Goal: Task Accomplishment & Management: Manage account settings

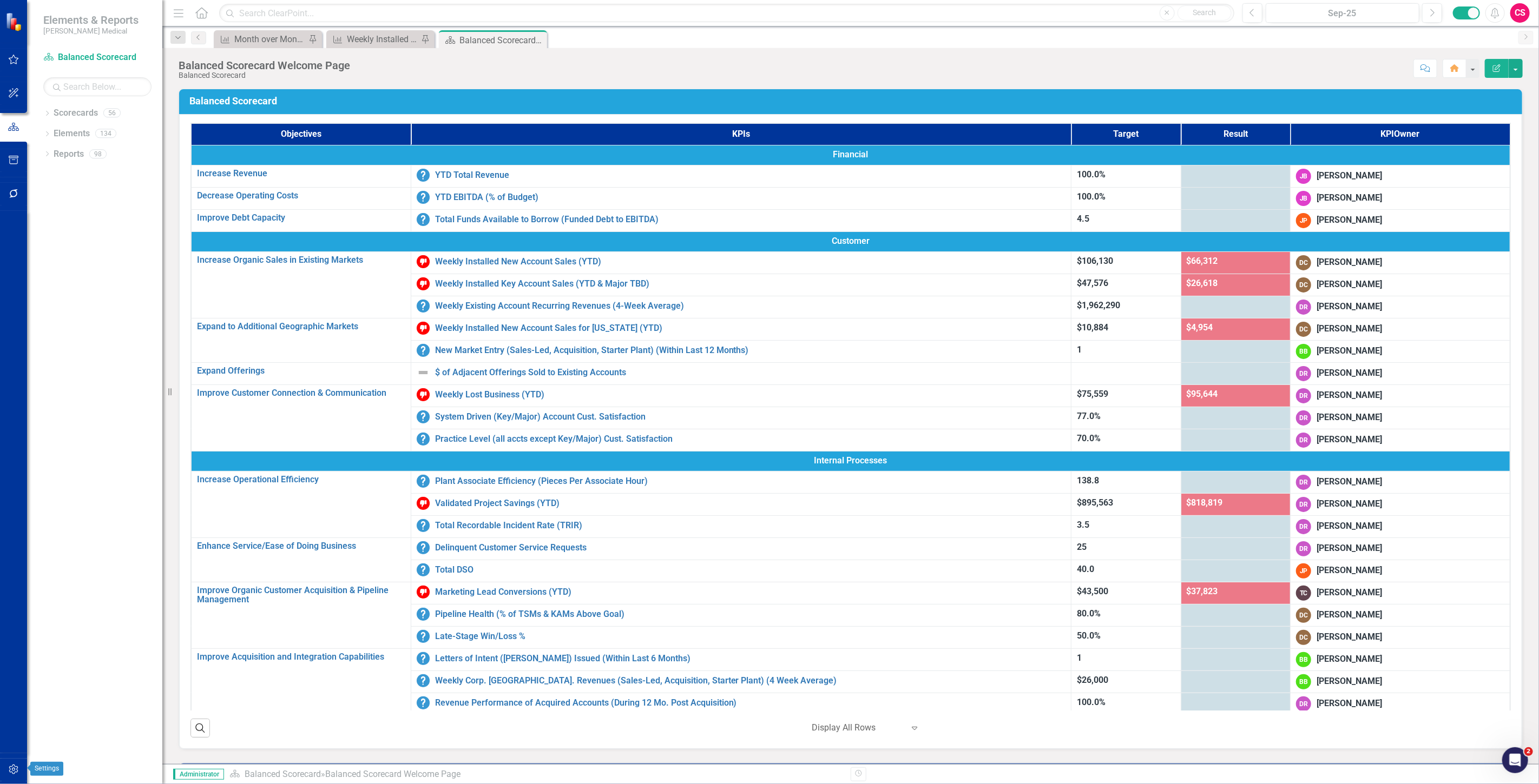
click at [20, 763] on button "button" at bounding box center [14, 770] width 24 height 23
click at [60, 253] on link "System Setup" at bounding box center [97, 250] width 108 height 13
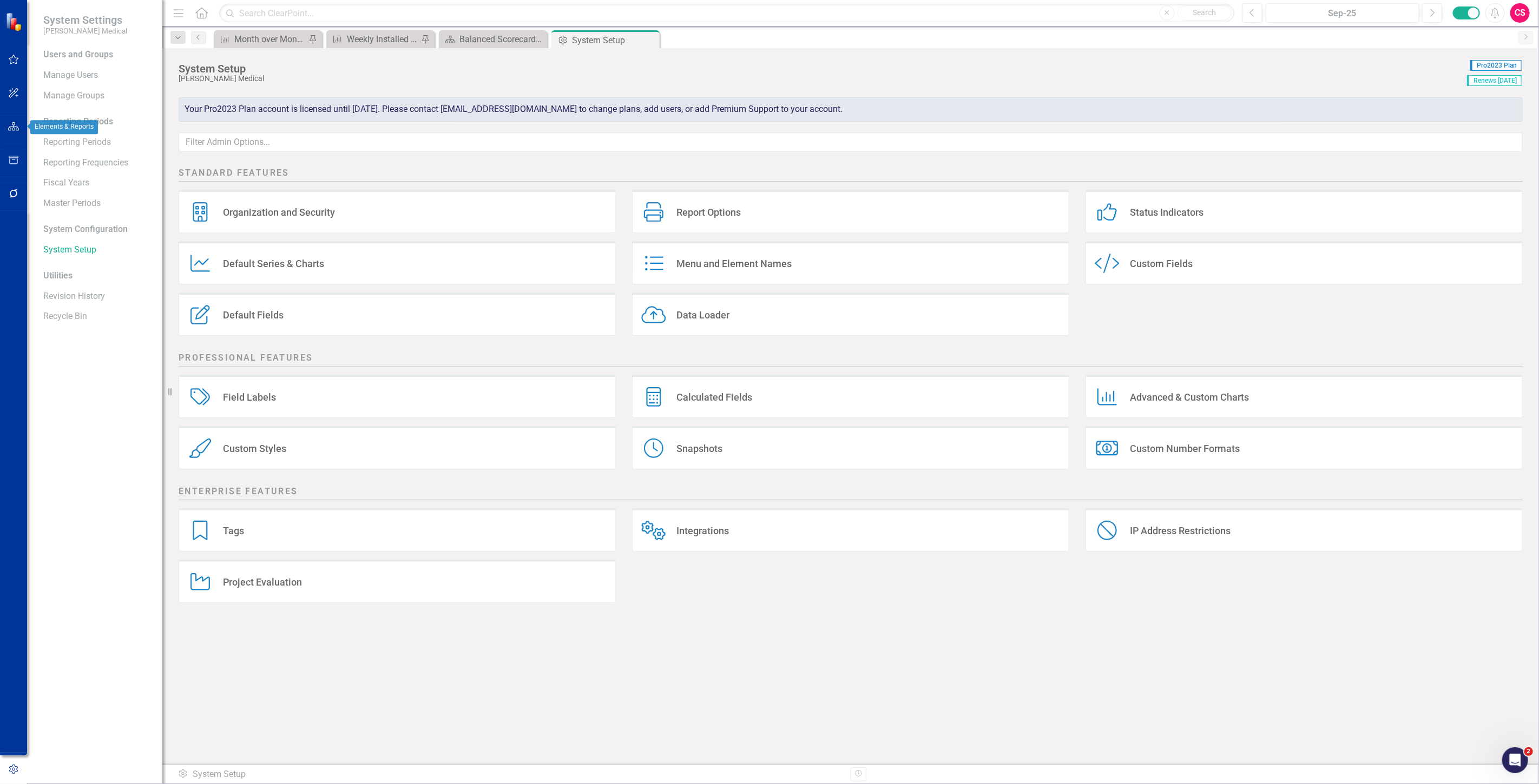
click at [14, 119] on button "button" at bounding box center [14, 127] width 24 height 23
click at [60, 152] on link "Reports" at bounding box center [69, 154] width 30 height 13
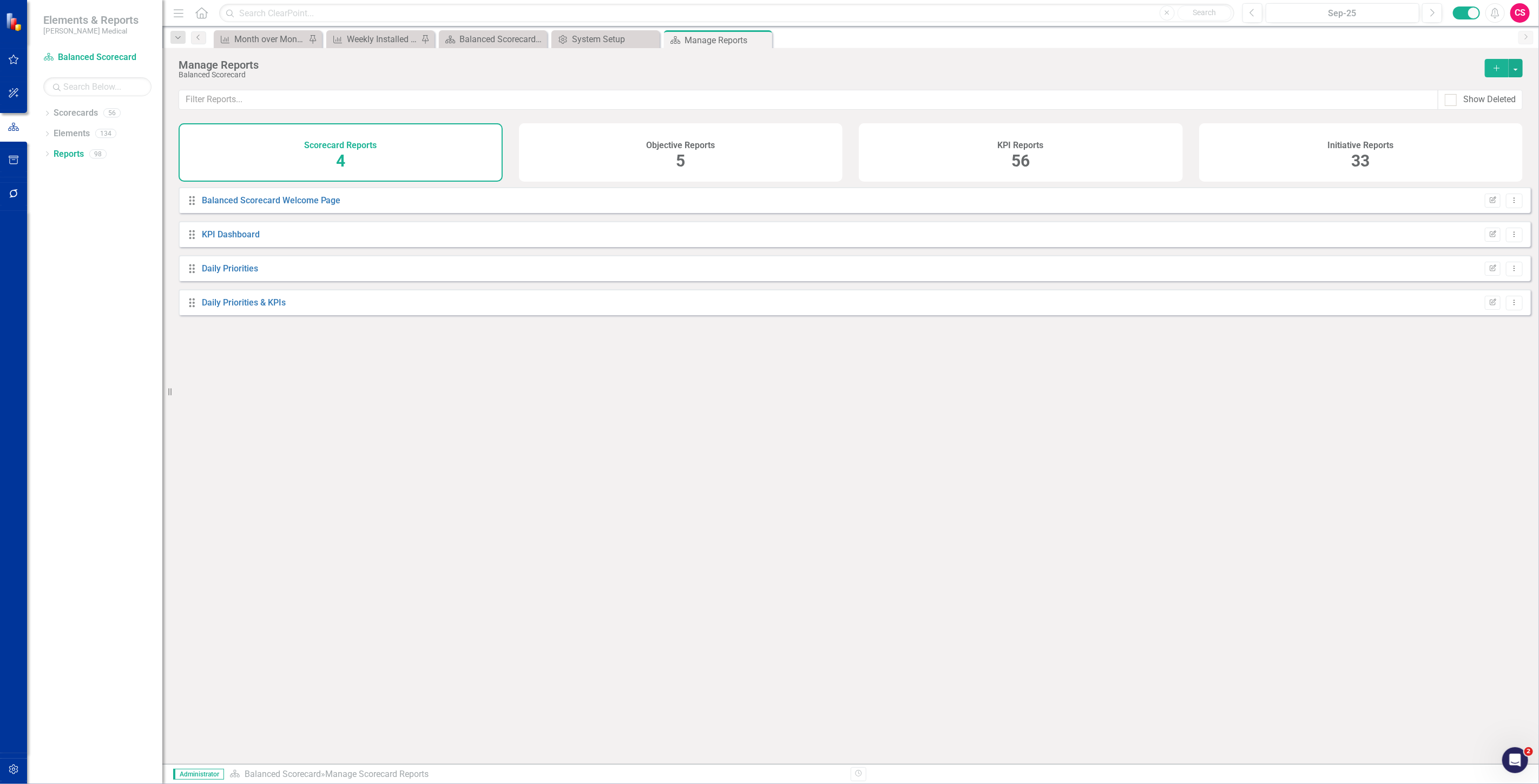
click at [1047, 150] on div "KPI Reports 56" at bounding box center [1020, 153] width 324 height 59
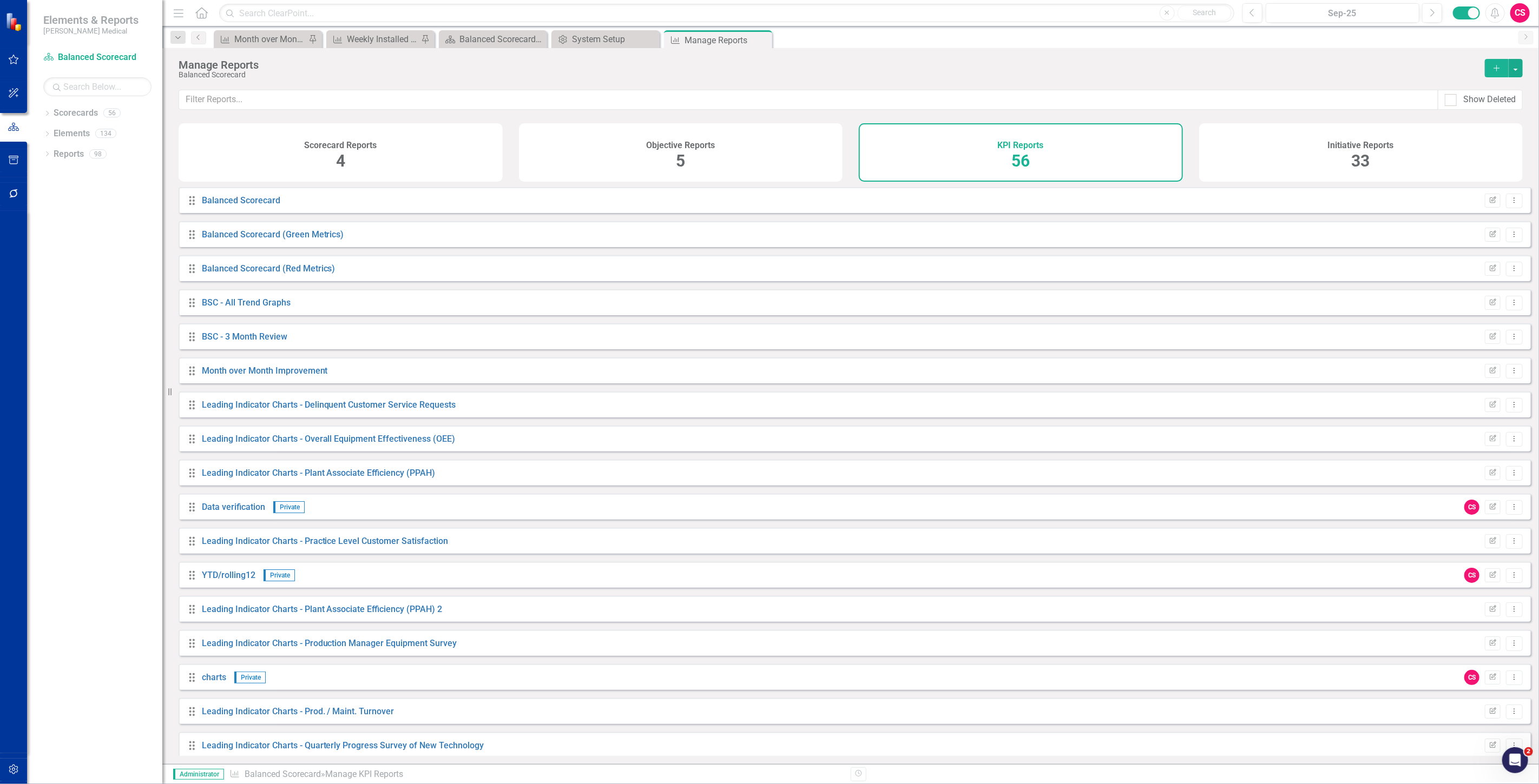
click at [3, 763] on button "button" at bounding box center [14, 770] width 24 height 23
click at [83, 293] on link "Revision History" at bounding box center [97, 296] width 108 height 13
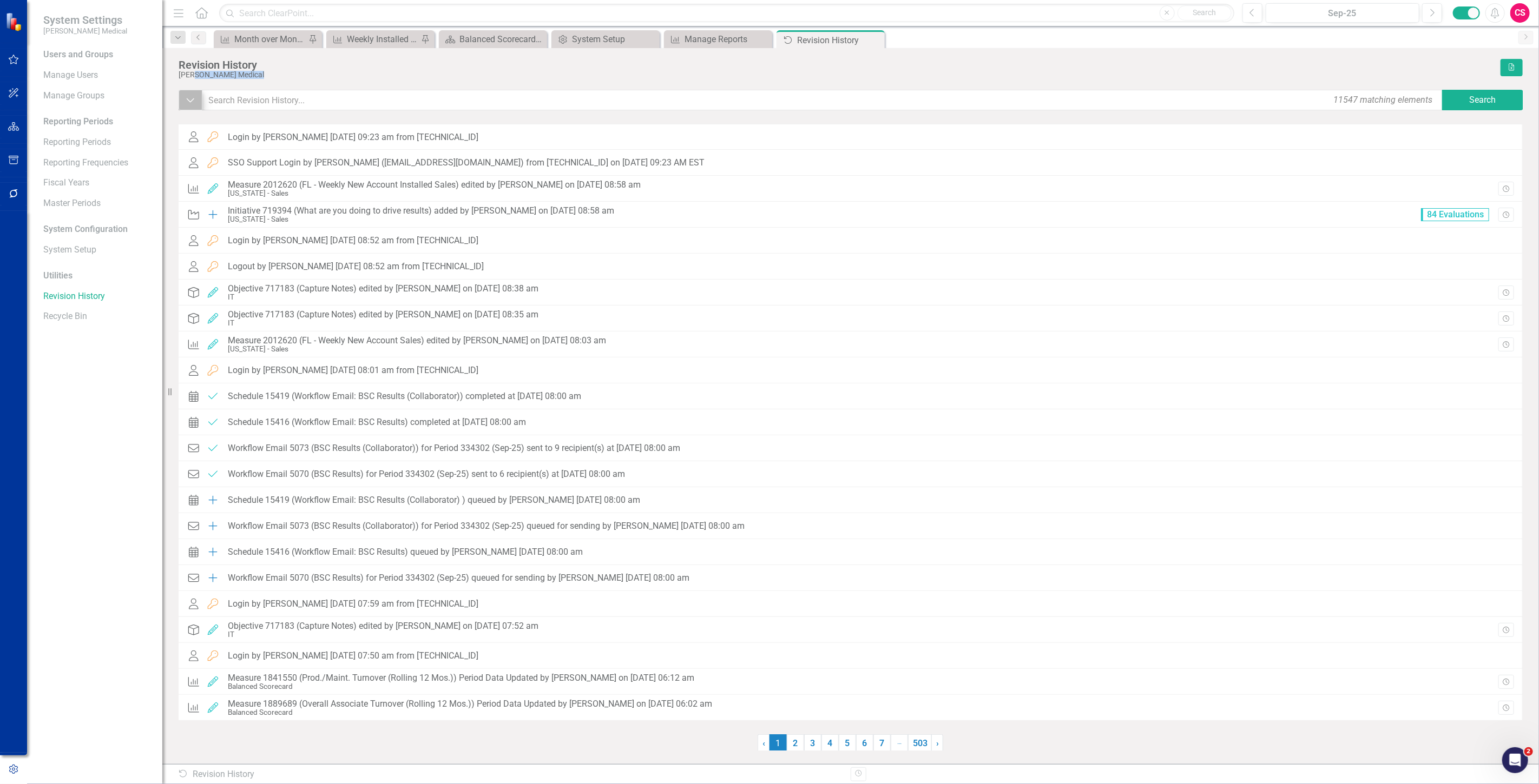
click at [192, 92] on div "Revision History [PERSON_NAME] Medical Excel Dropdown 11547 matching elements S…" at bounding box center [851, 405] width 1344 height 691
click at [192, 92] on button "Dropdown" at bounding box center [191, 100] width 24 height 20
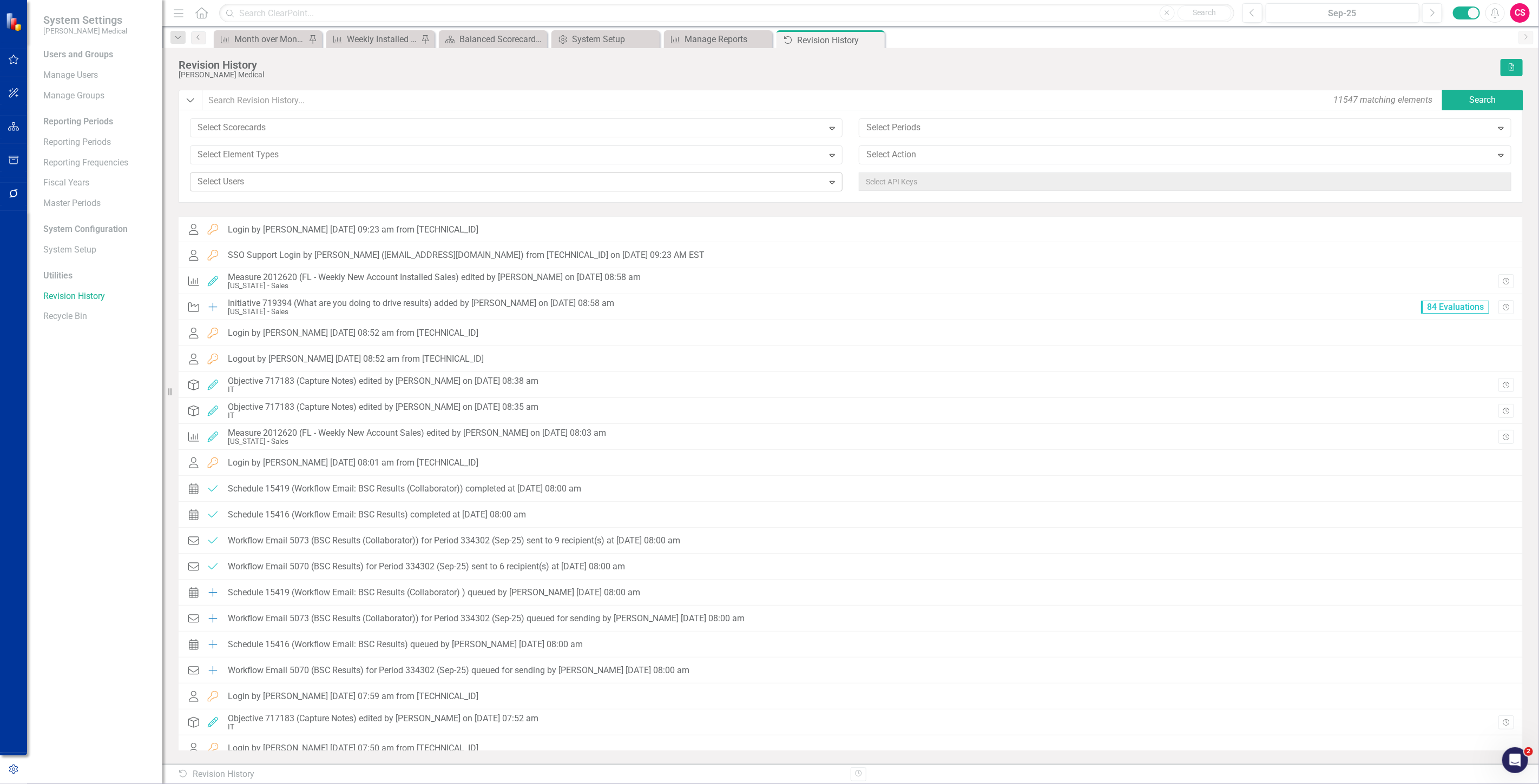
click at [525, 186] on div at bounding box center [508, 182] width 630 height 14
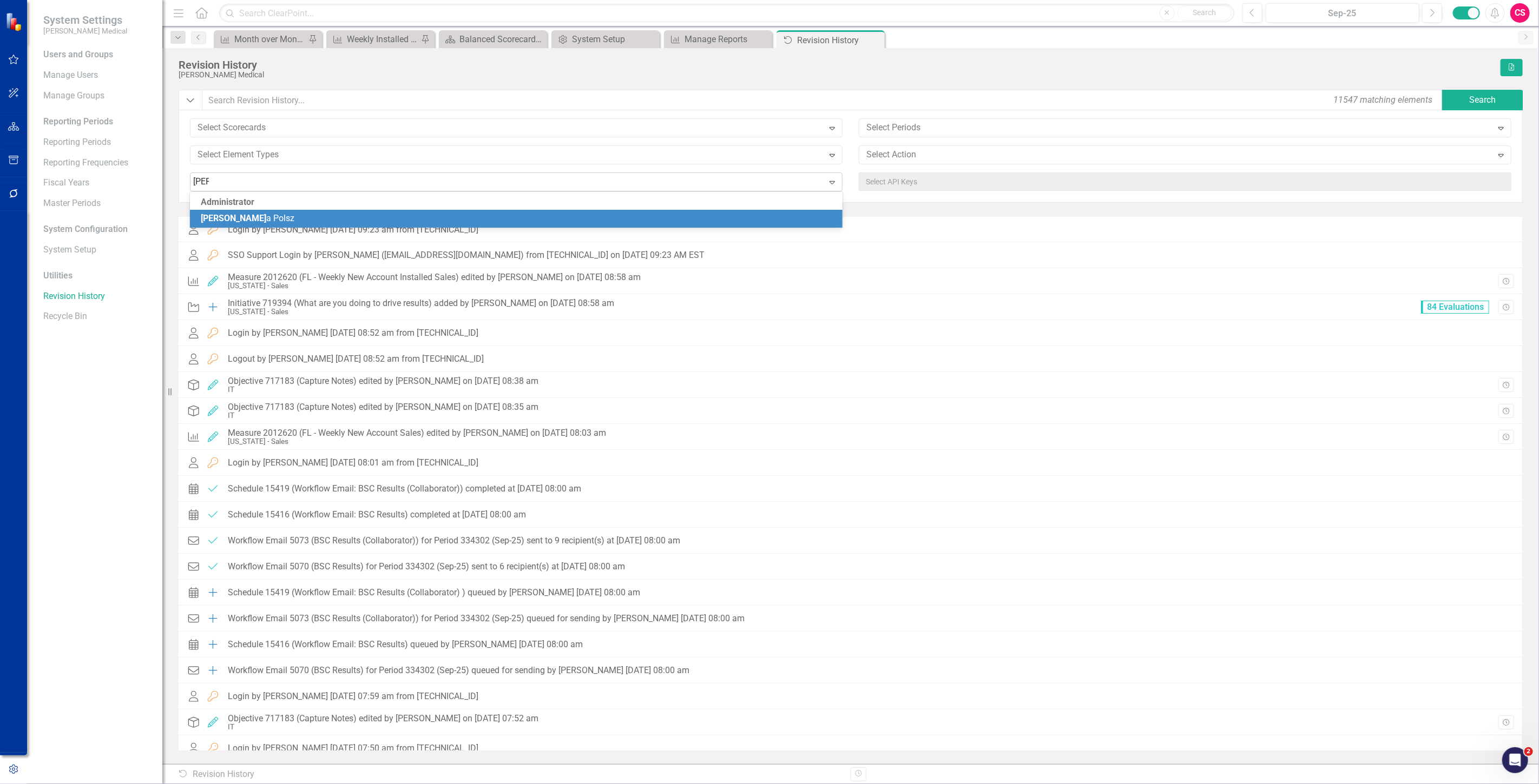
type input "[PERSON_NAME]"
click at [426, 224] on div "[PERSON_NAME]" at bounding box center [518, 219] width 635 height 13
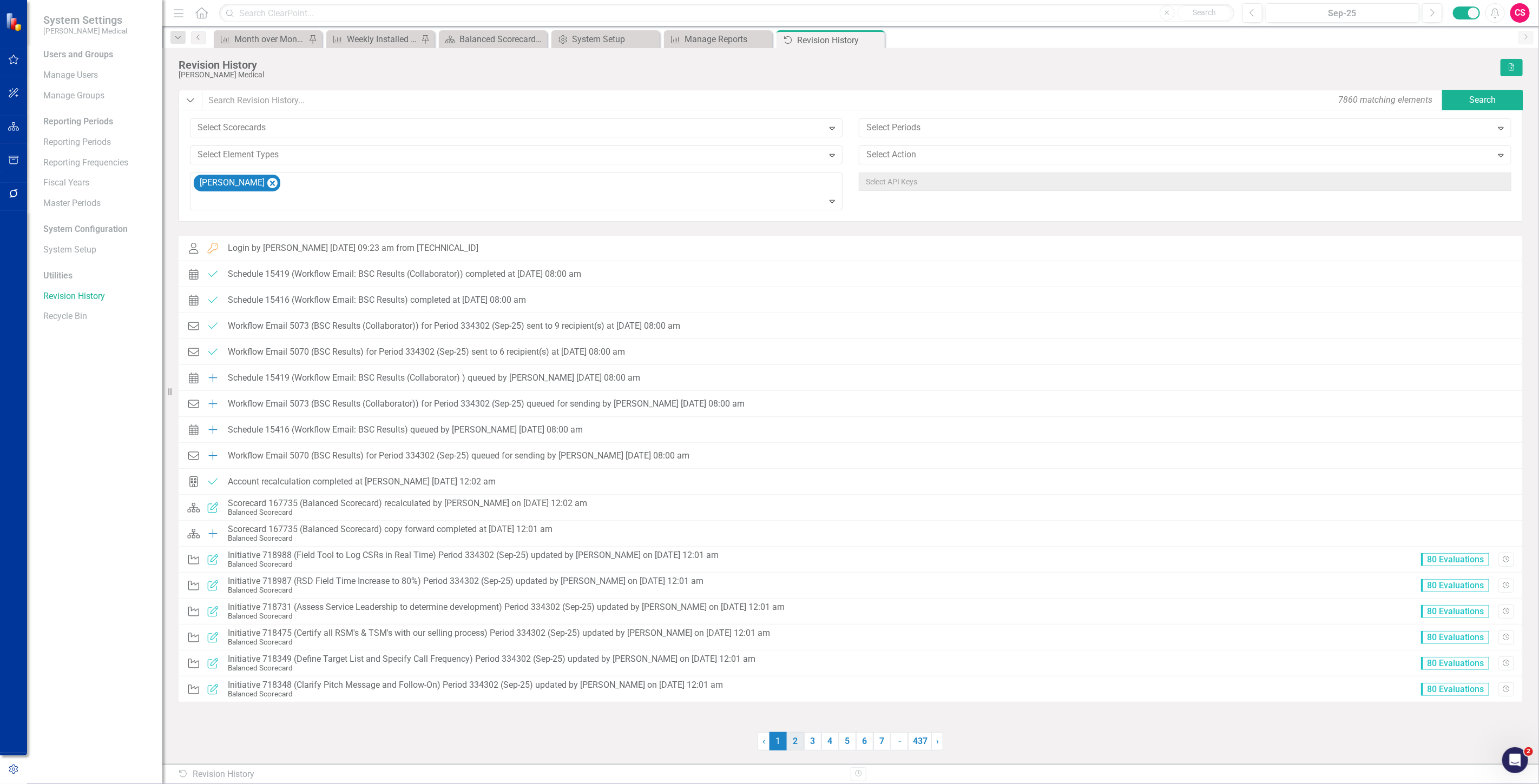
click at [792, 741] on link "2" at bounding box center [795, 741] width 17 height 19
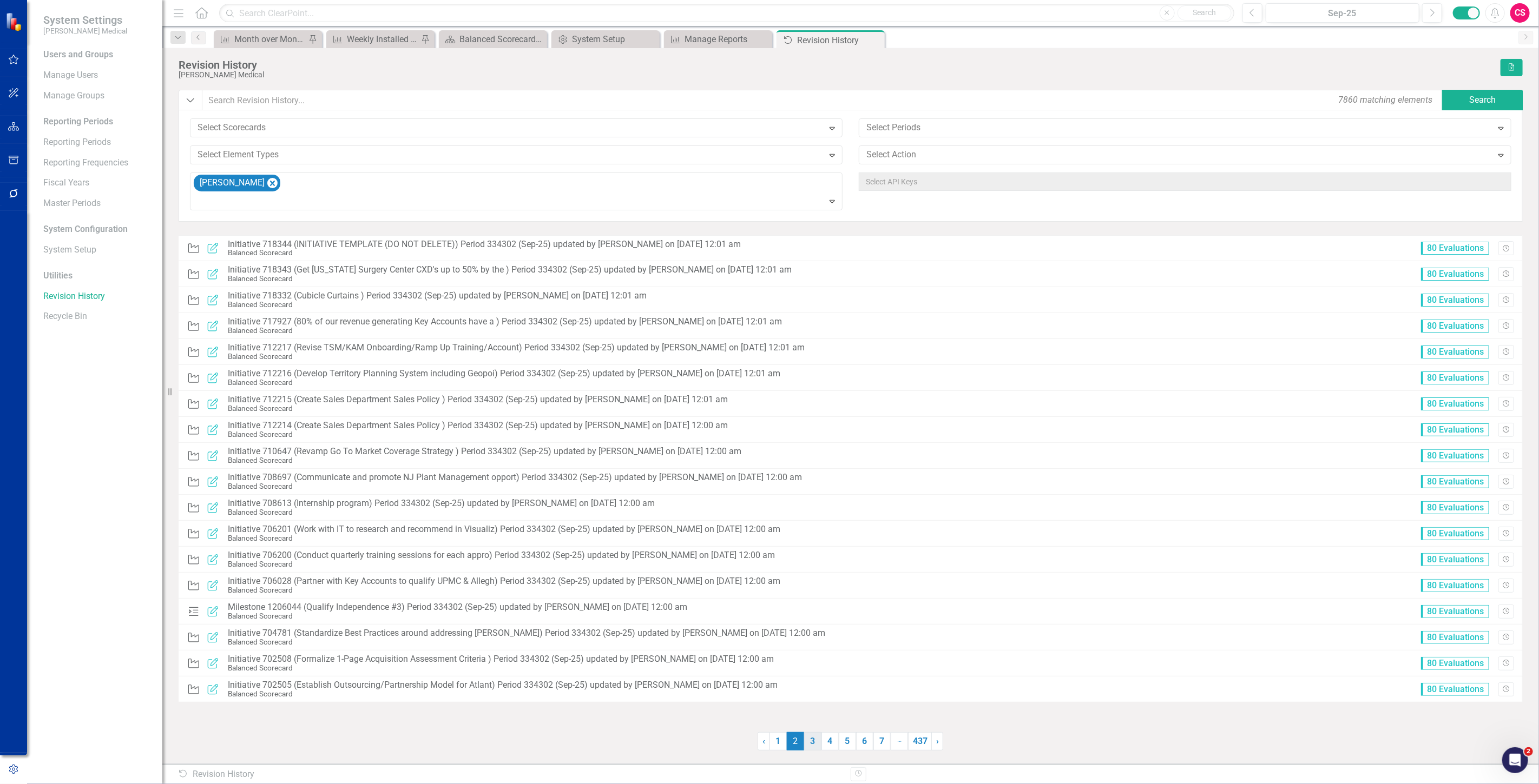
click at [808, 741] on link "3" at bounding box center [813, 741] width 17 height 19
click at [830, 743] on link "4" at bounding box center [830, 741] width 17 height 19
click at [852, 747] on link "5" at bounding box center [847, 741] width 17 height 19
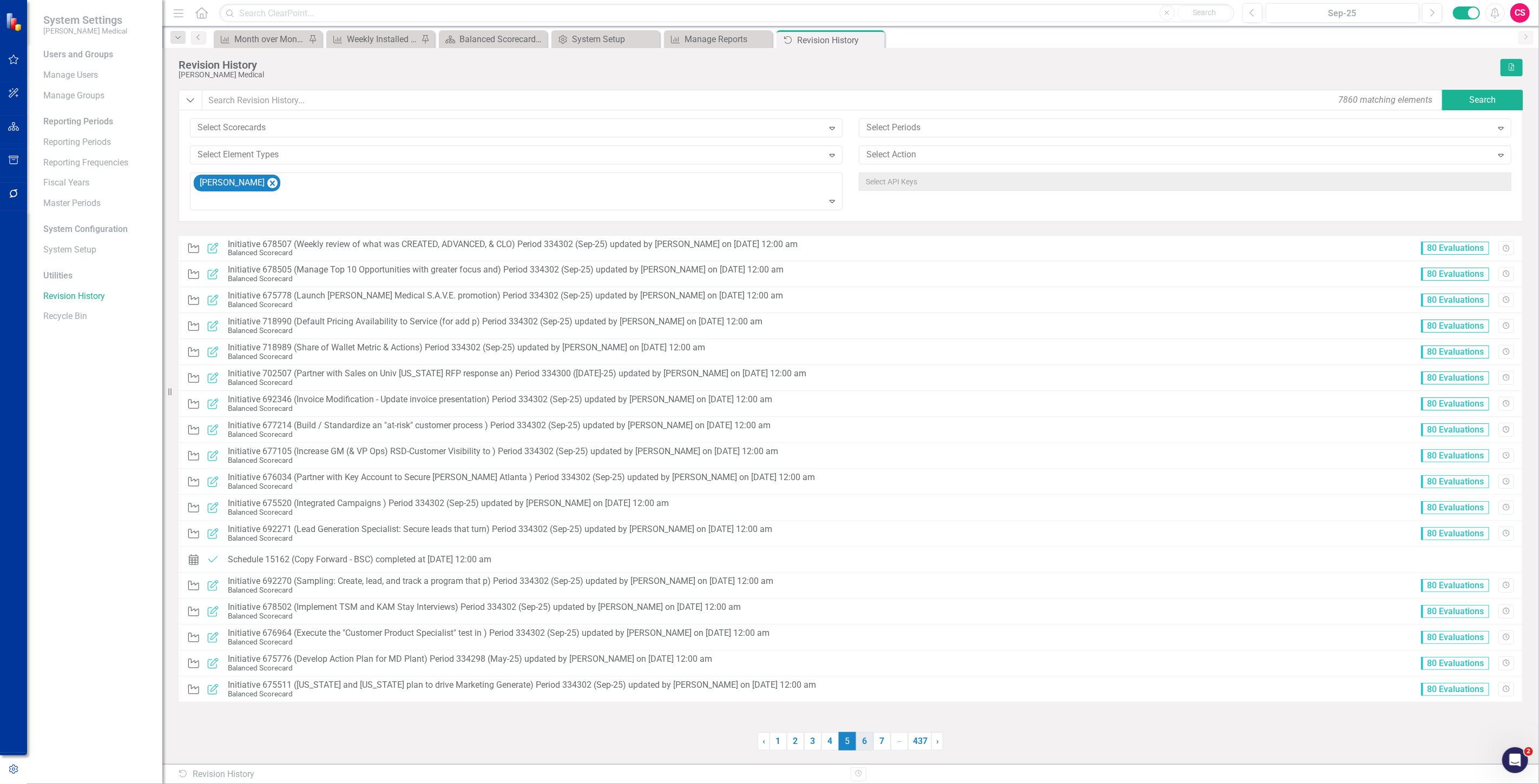
click at [863, 745] on link "6" at bounding box center [864, 741] width 17 height 19
click at [824, 739] on link "5" at bounding box center [830, 741] width 17 height 19
click at [859, 743] on link "6" at bounding box center [864, 741] width 17 height 19
click at [866, 746] on link "7" at bounding box center [864, 741] width 17 height 19
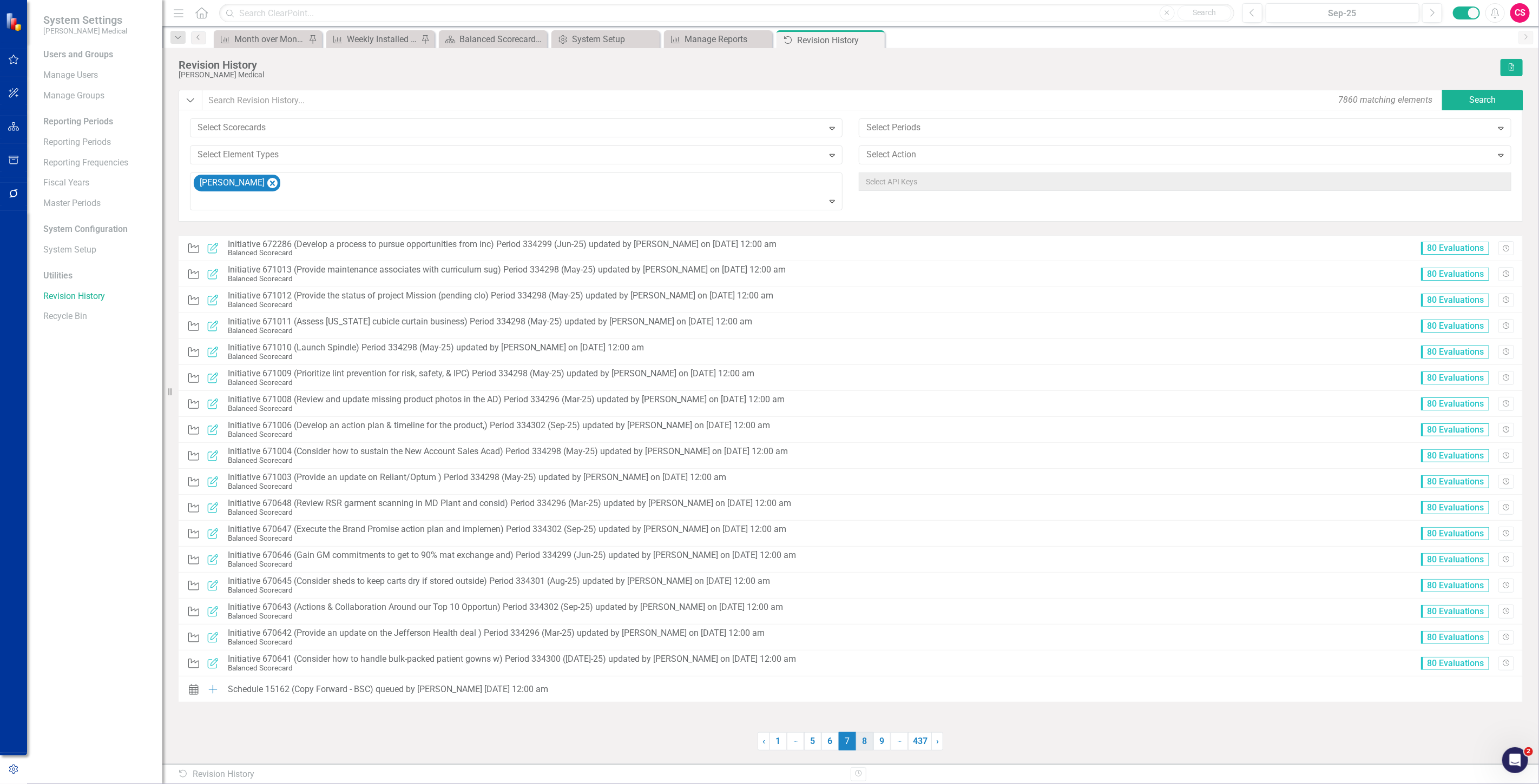
click at [862, 744] on link "8" at bounding box center [864, 741] width 17 height 19
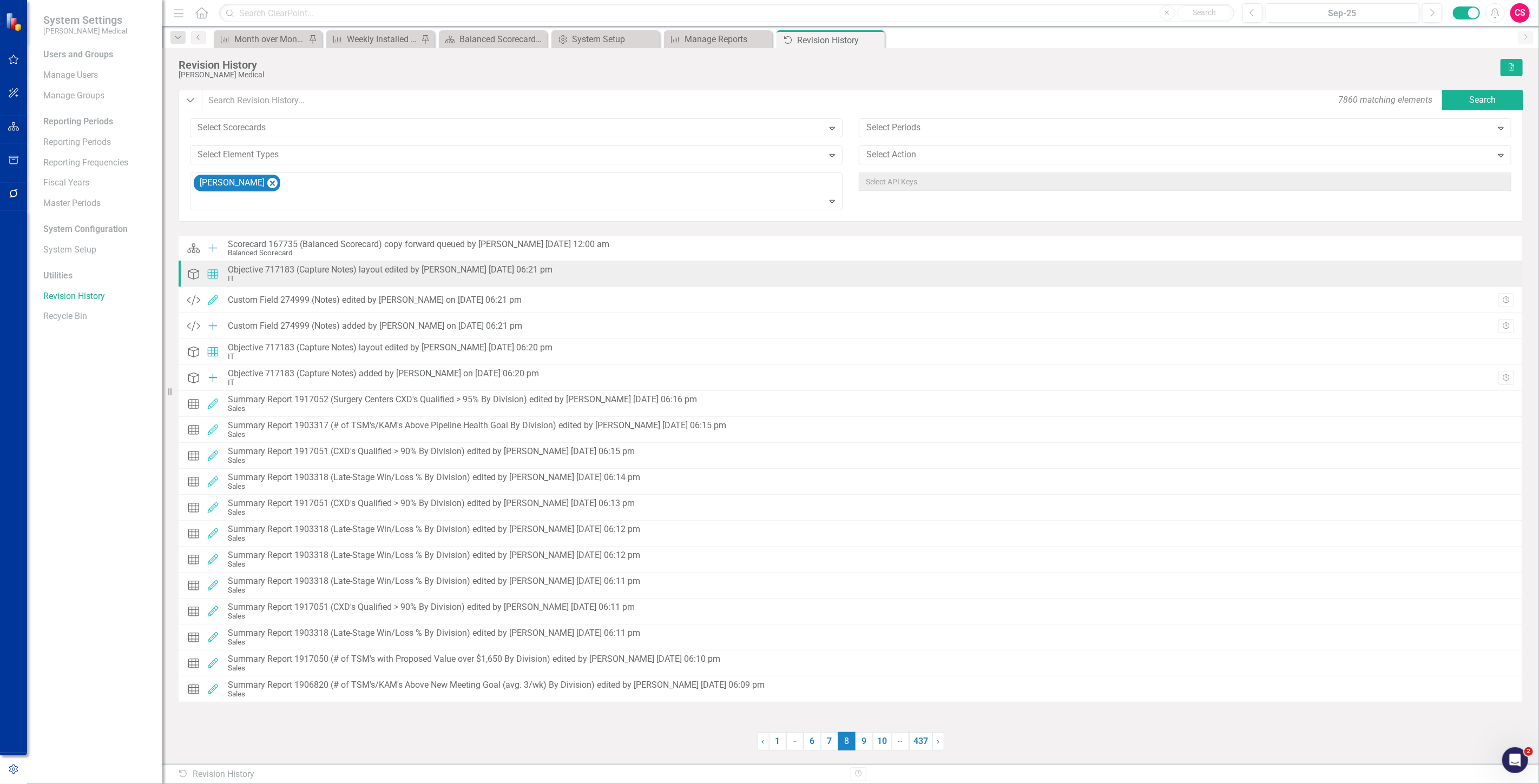
click at [402, 282] on div "IT" at bounding box center [390, 279] width 324 height 8
click at [388, 277] on div "IT" at bounding box center [390, 279] width 324 height 8
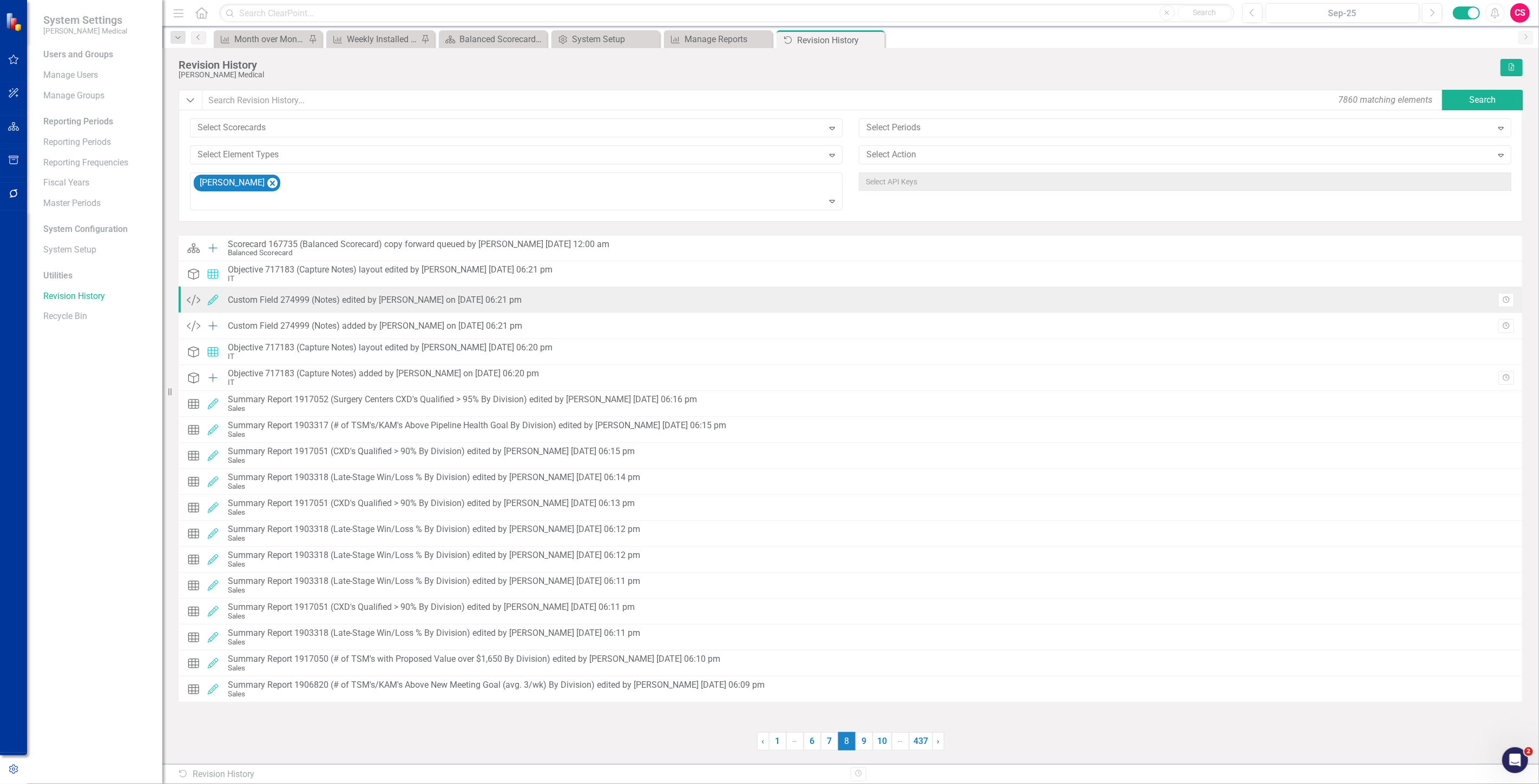
click at [387, 303] on div "Custom Field 274999 (Notes) edited by [PERSON_NAME] on [DATE] 06:21 pm" at bounding box center [375, 300] width 294 height 10
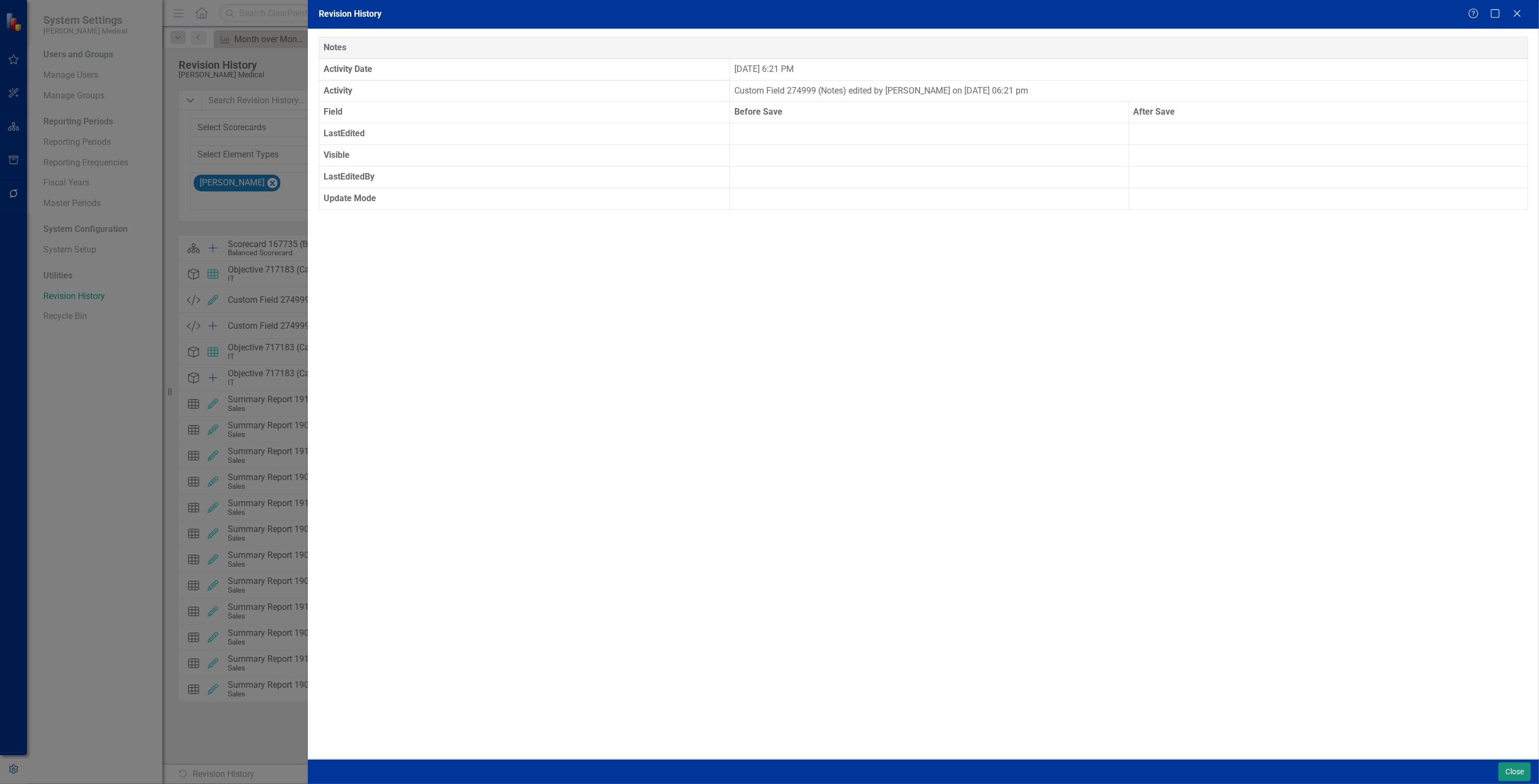
click at [1510, 764] on button "Close" at bounding box center [1515, 772] width 32 height 19
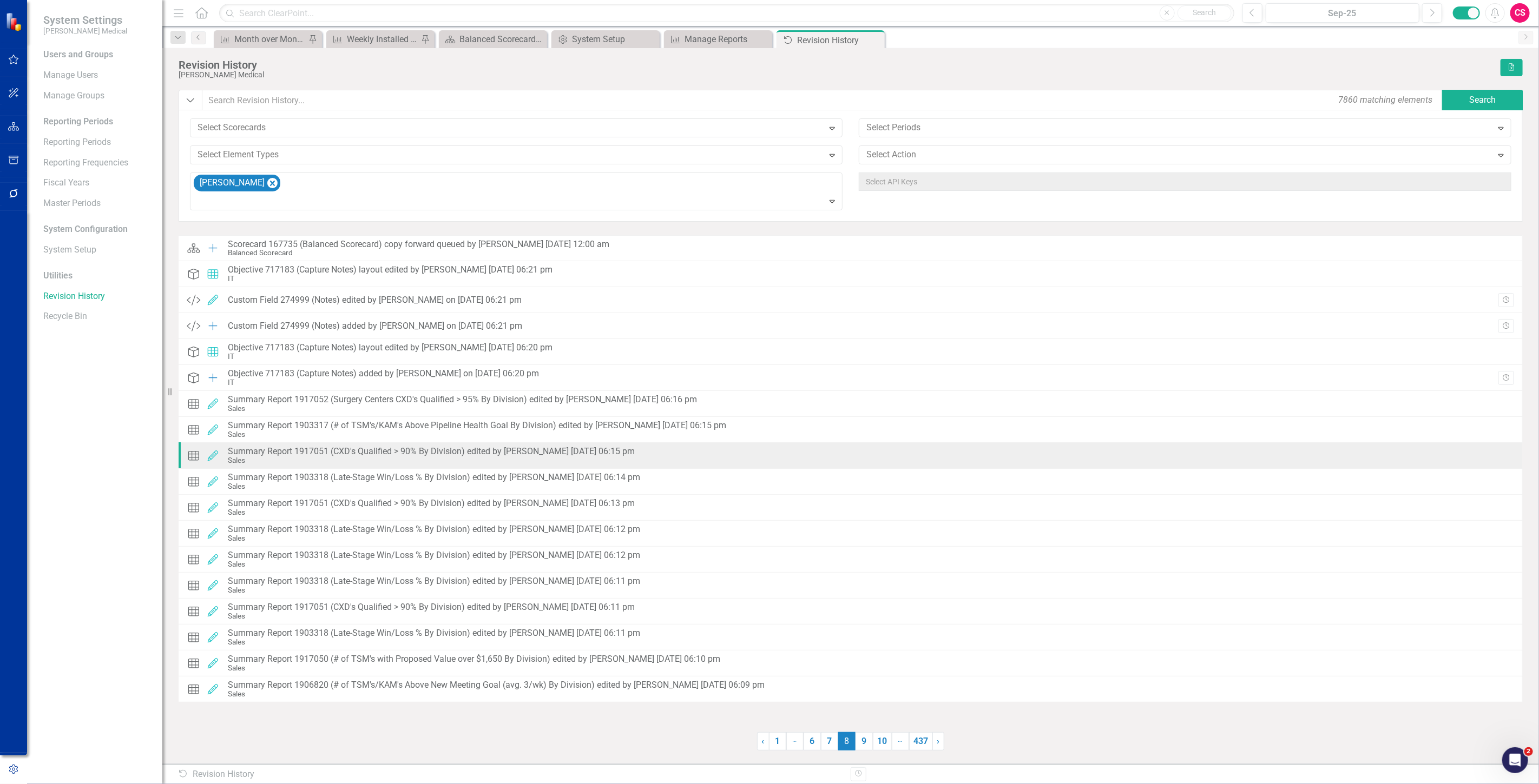
click at [656, 447] on div "Grid Layout Edited Summary Report 1917051 (CXD's Qualified > 90% By Division) e…" at bounding box center [851, 456] width 1344 height 26
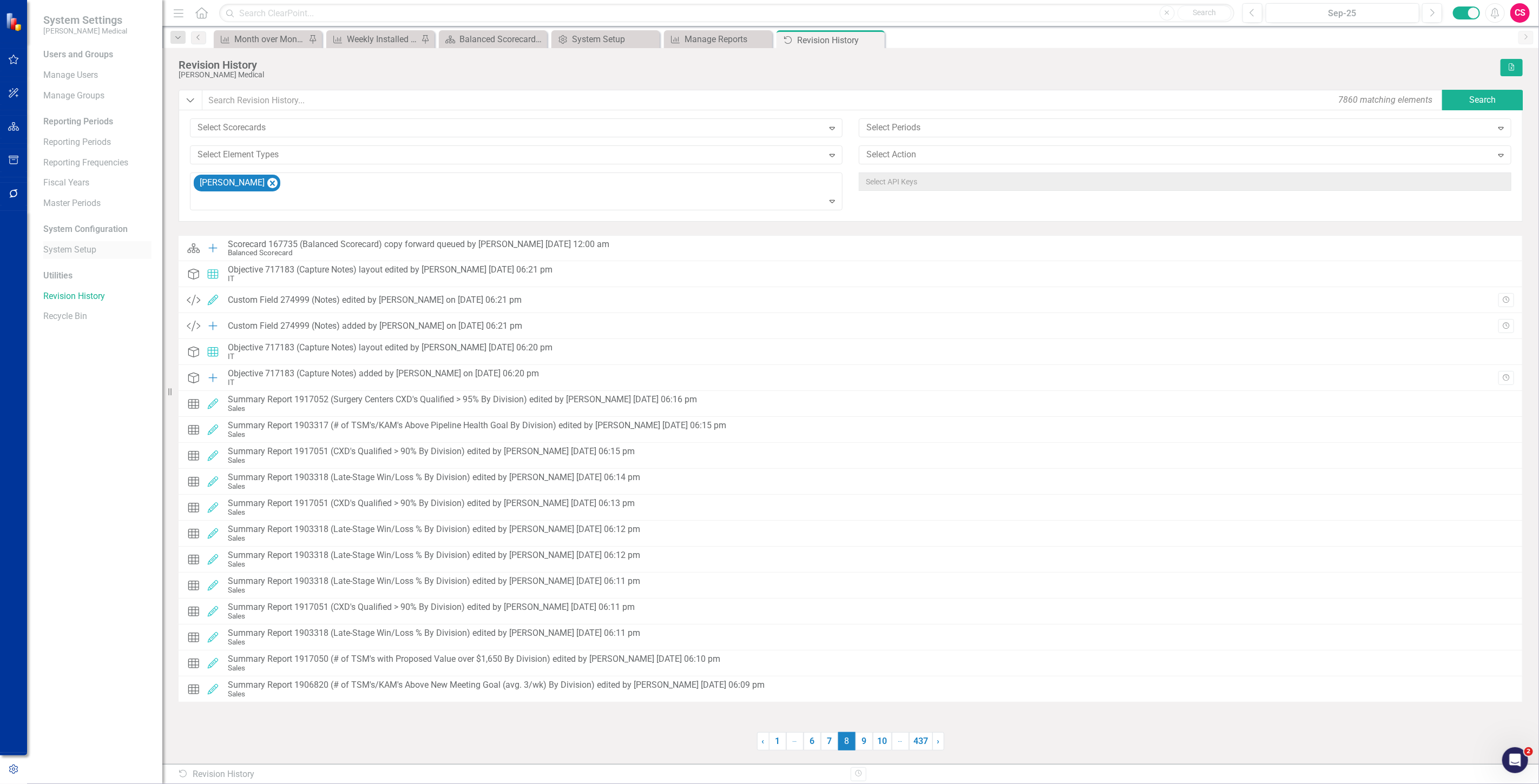
click at [99, 250] on link "System Setup" at bounding box center [97, 250] width 108 height 13
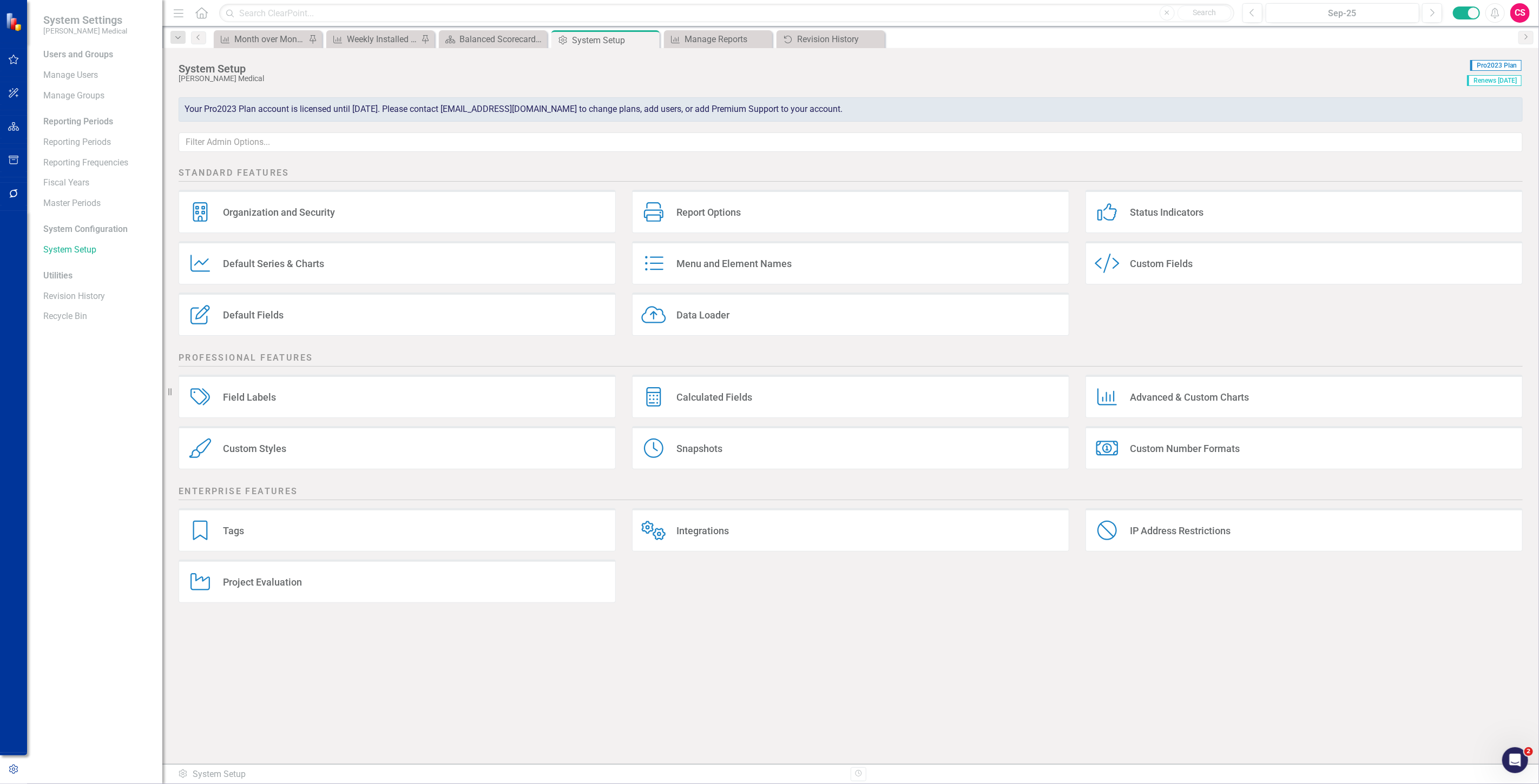
click at [320, 468] on div "Custom Styles Custom Styles" at bounding box center [397, 448] width 437 height 43
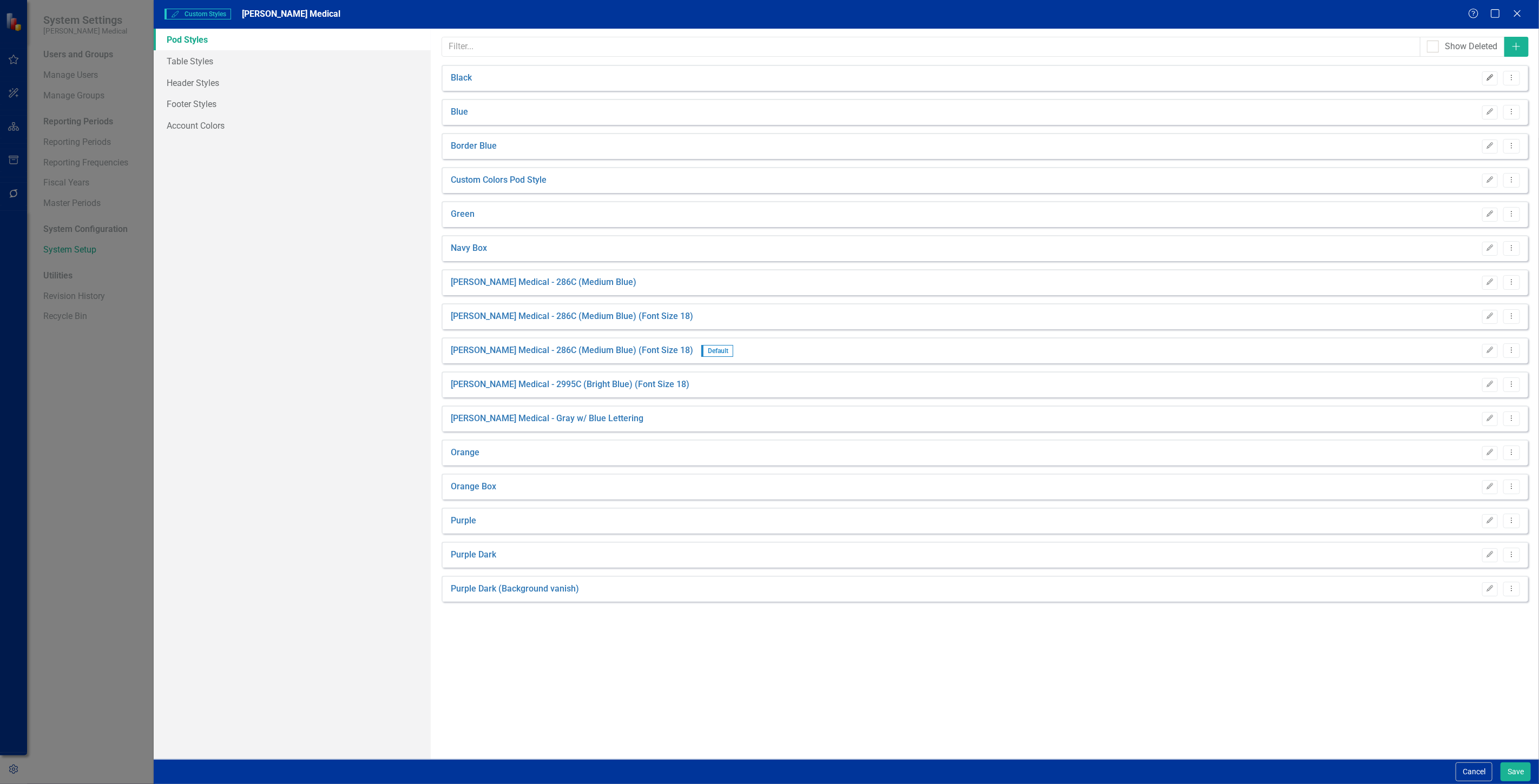
click at [1490, 77] on icon "button" at bounding box center [1490, 77] width 7 height 7
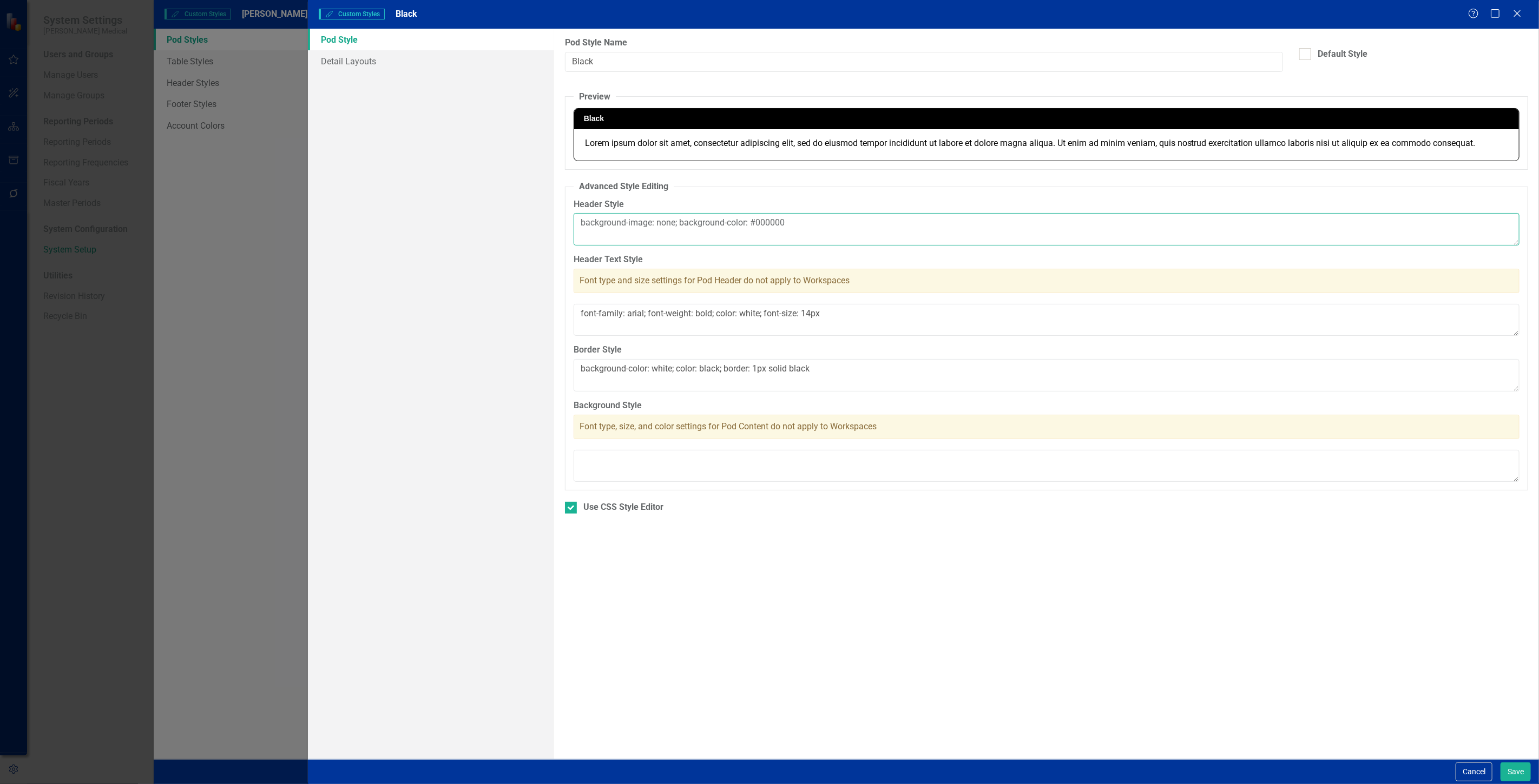
drag, startPoint x: 845, startPoint y: 215, endPoint x: 462, endPoint y: 230, distance: 383.3
click at [462, 230] on div "Pod Style Detail Layouts Pod Styles can be used to customize the look and feel …" at bounding box center [923, 394] width 1231 height 731
click at [598, 116] on span "Black" at bounding box center [594, 118] width 20 height 8
click at [1482, 765] on button "Cancel" at bounding box center [1474, 772] width 37 height 19
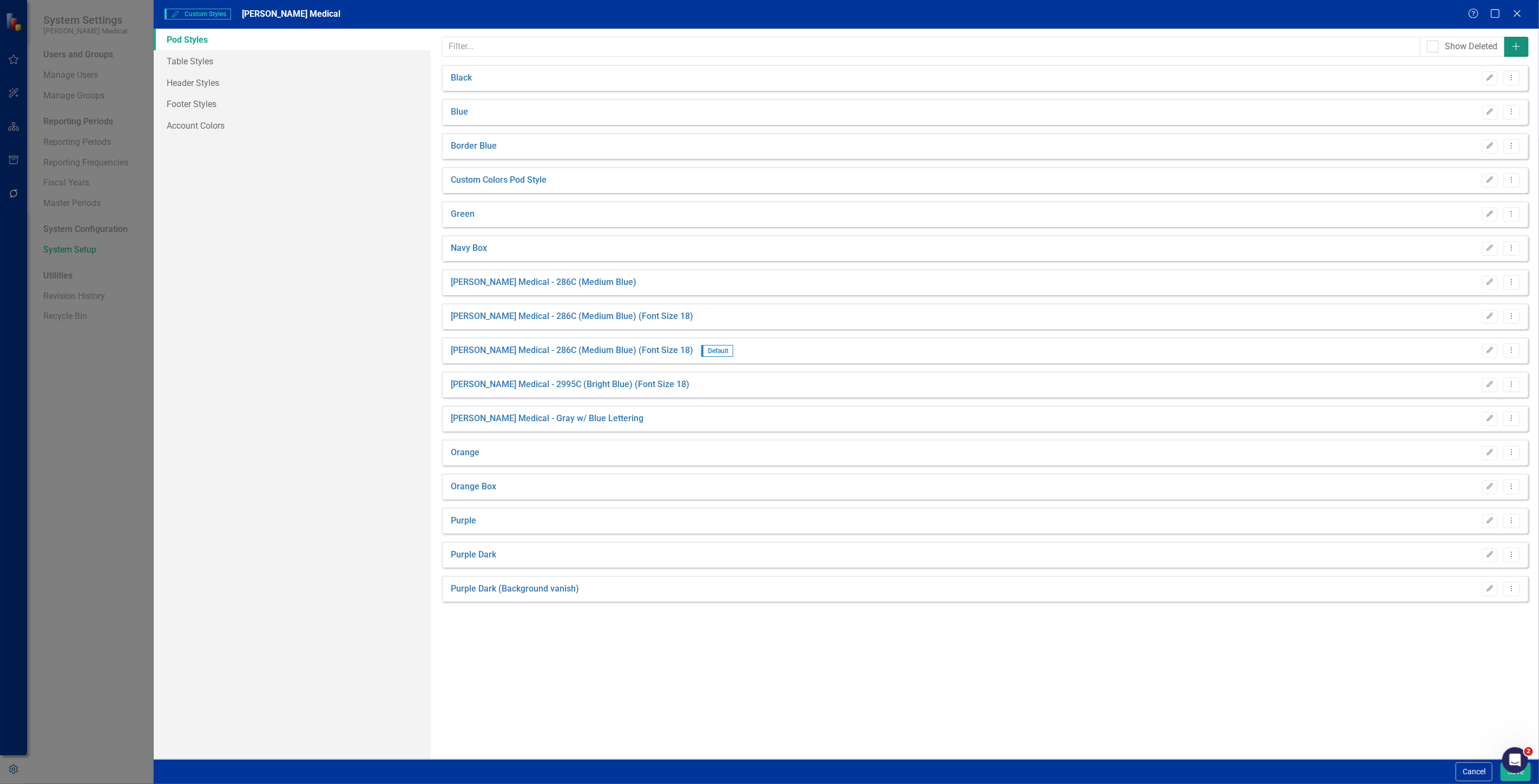
click at [1511, 43] on icon "Add" at bounding box center [1516, 47] width 11 height 8
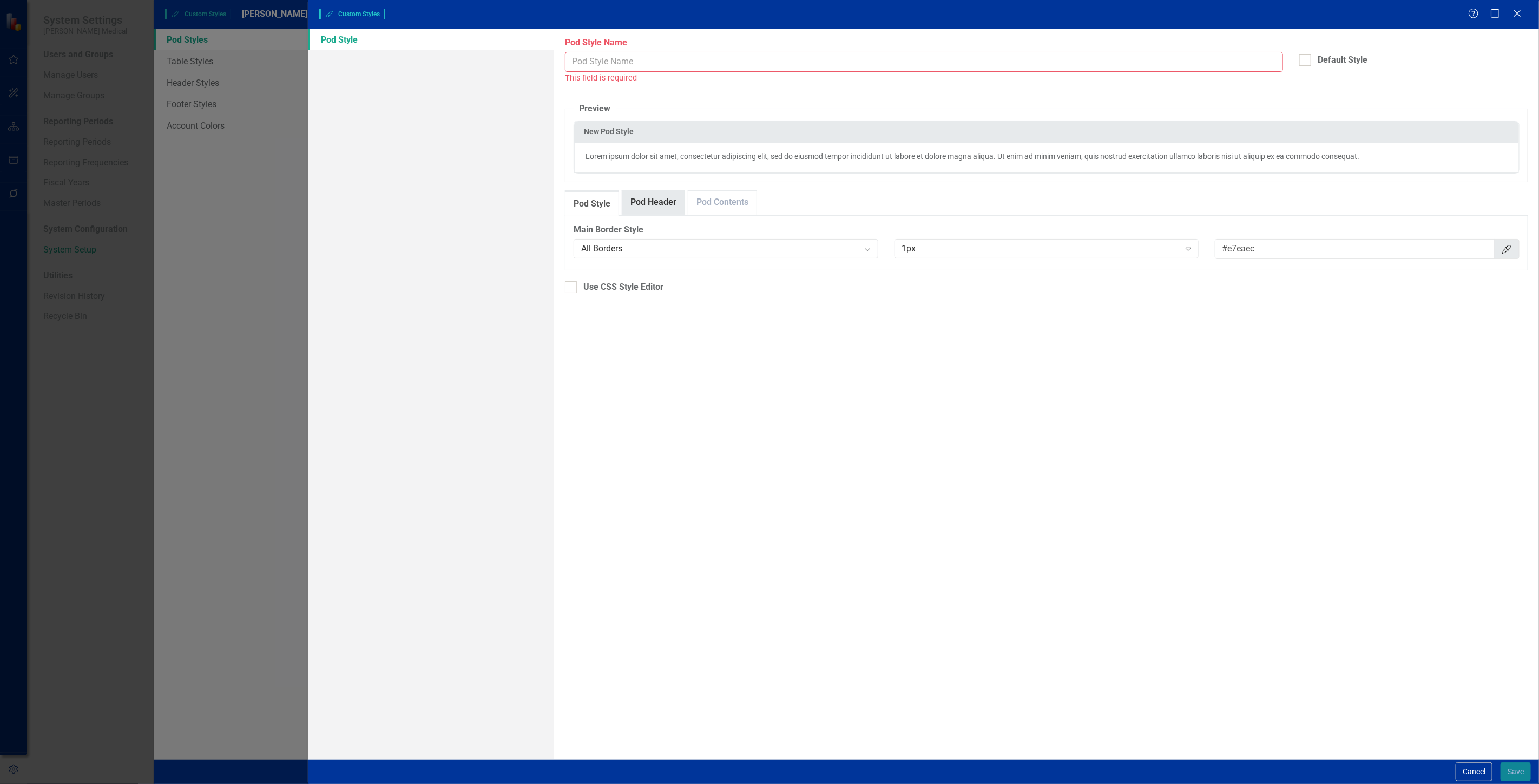
click at [646, 210] on link "Pod Header" at bounding box center [654, 202] width 62 height 23
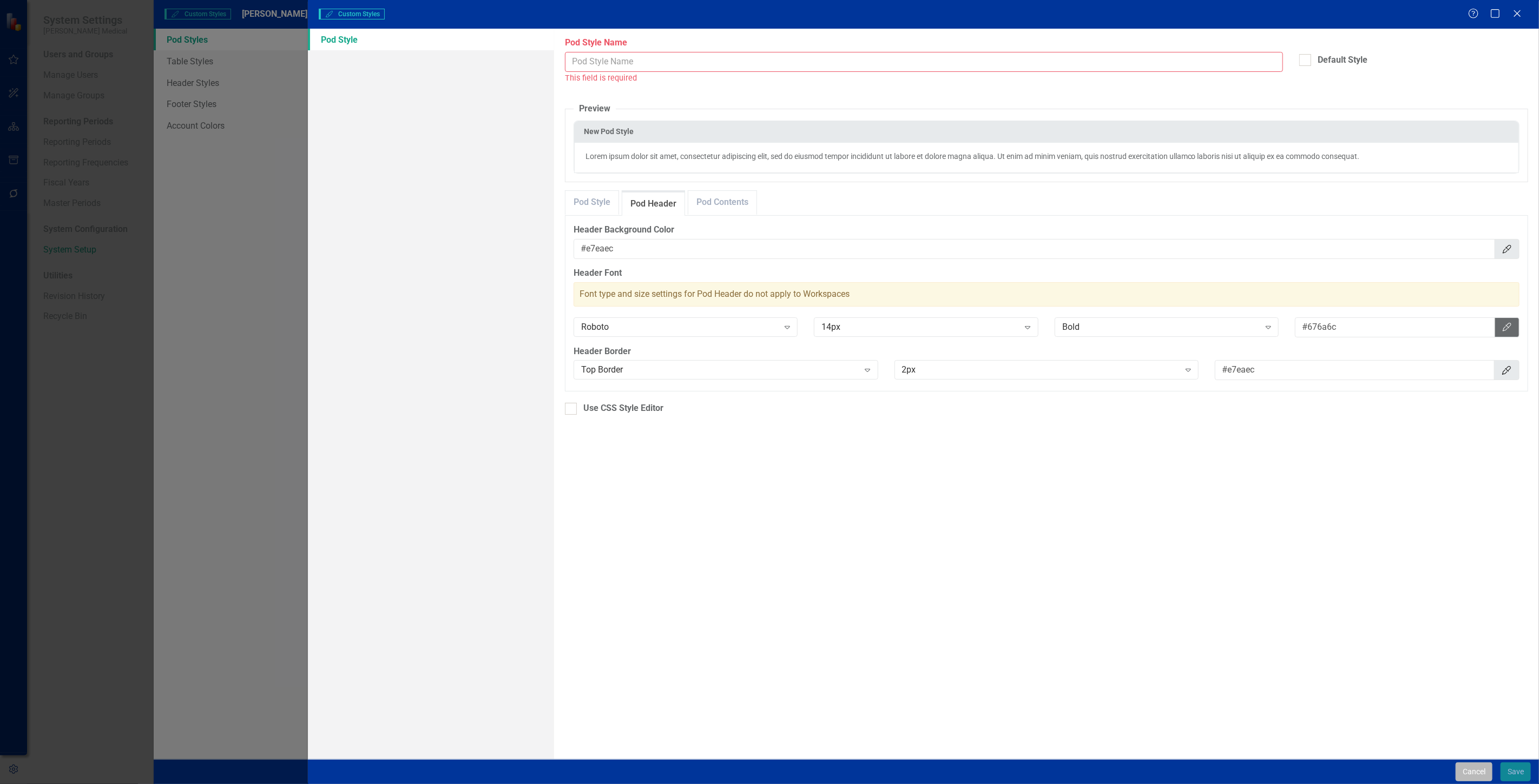
click at [1477, 776] on button "Cancel" at bounding box center [1474, 772] width 37 height 19
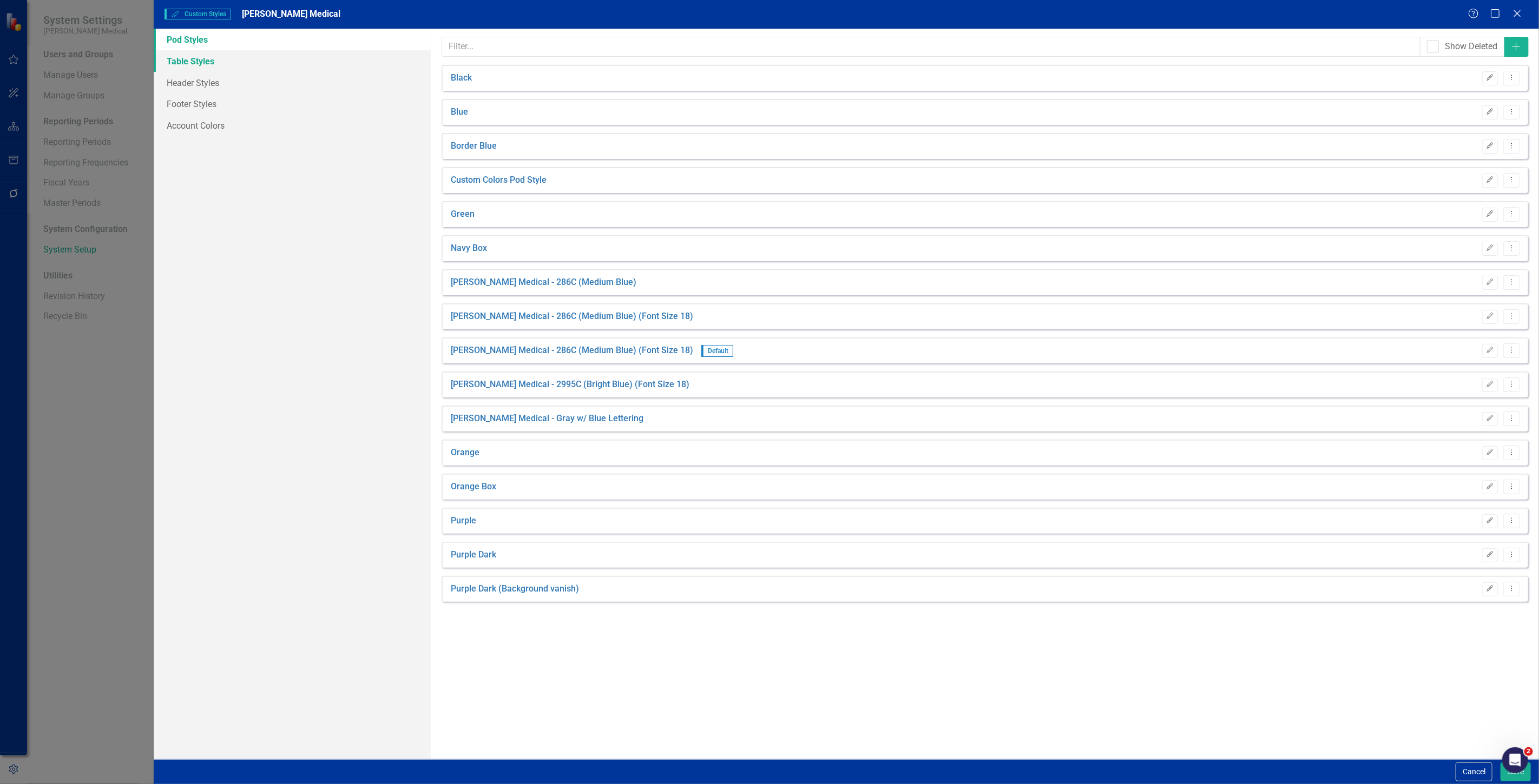
click at [241, 55] on link "Table Styles" at bounding box center [292, 61] width 277 height 21
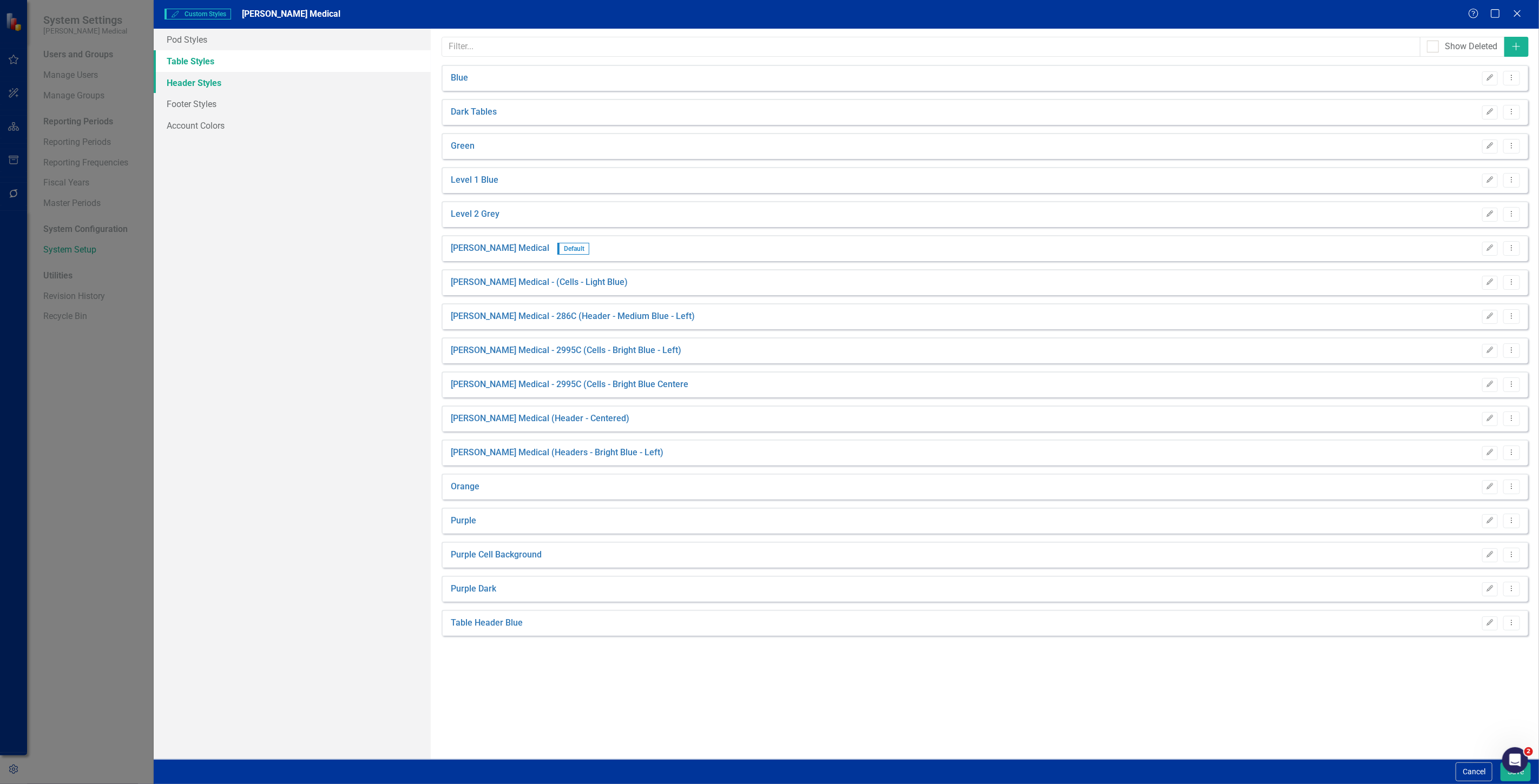
click at [237, 78] on link "Header Styles" at bounding box center [292, 82] width 277 height 21
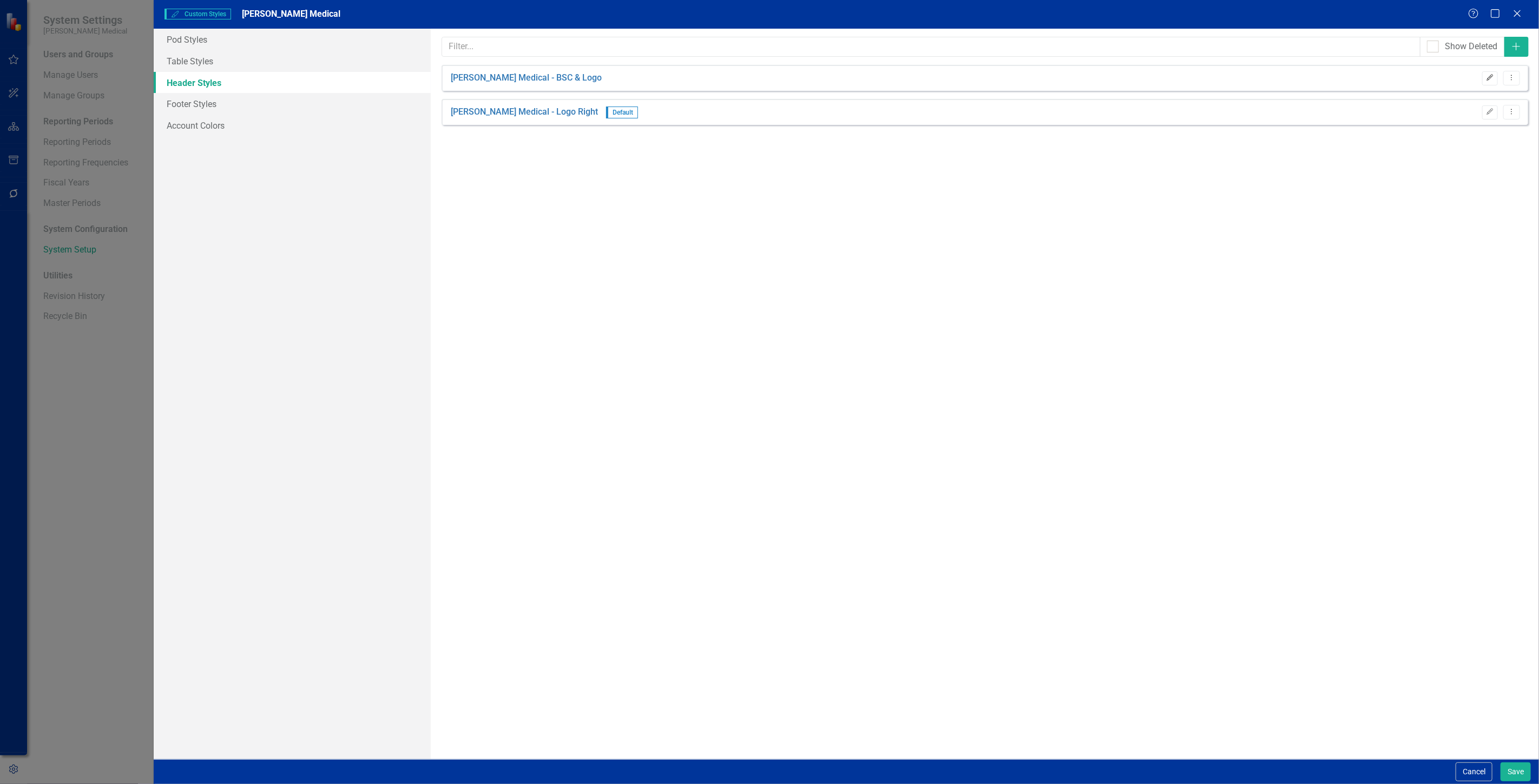
click at [1490, 75] on icon "Edit" at bounding box center [1490, 78] width 8 height 7
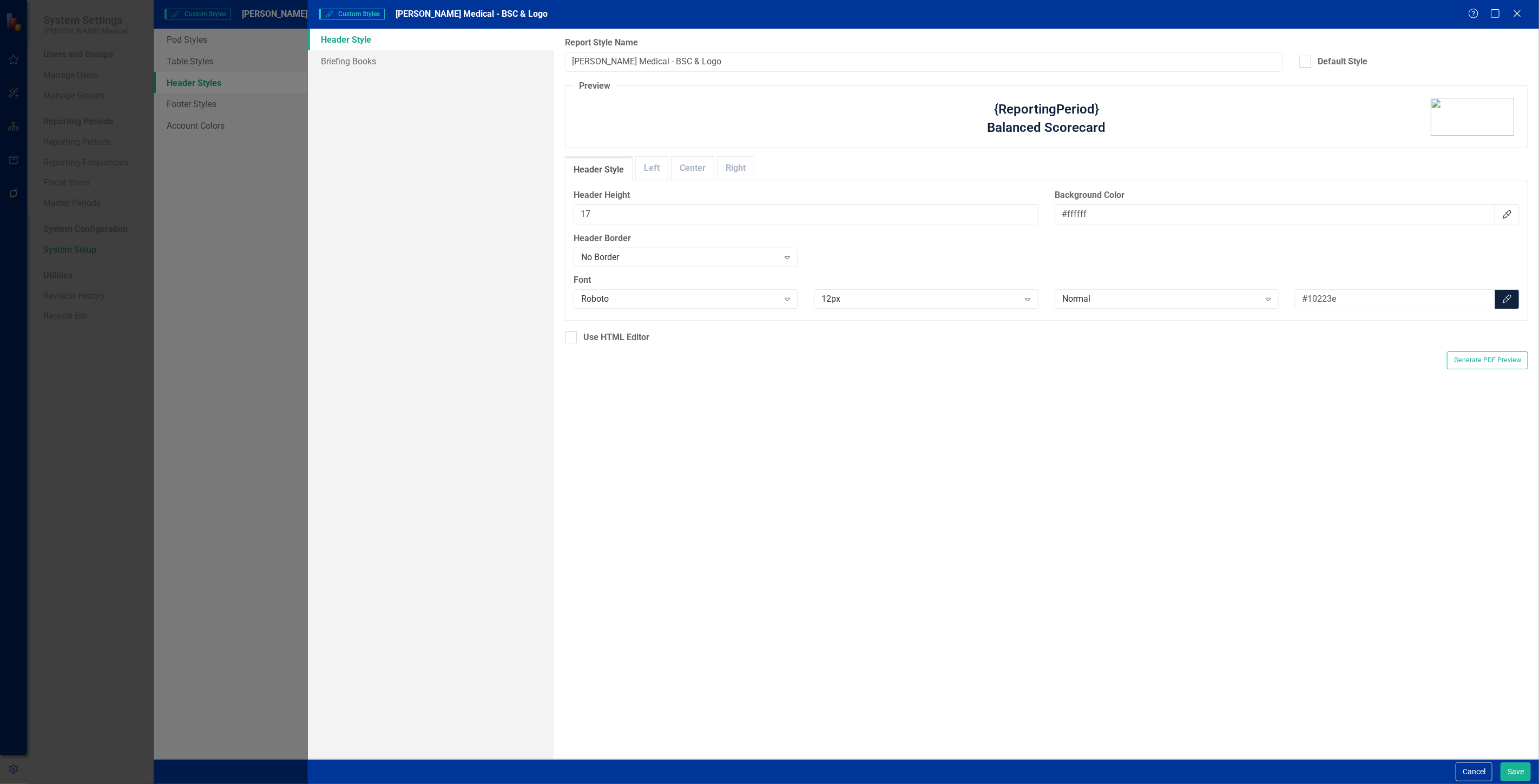
drag, startPoint x: 1123, startPoint y: 131, endPoint x: 1182, endPoint y: 122, distance: 59.7
click at [1198, 125] on p "Balanced Scorecard" at bounding box center [1047, 127] width 311 height 19
click at [491, 63] on link "Briefing Books" at bounding box center [431, 61] width 246 height 21
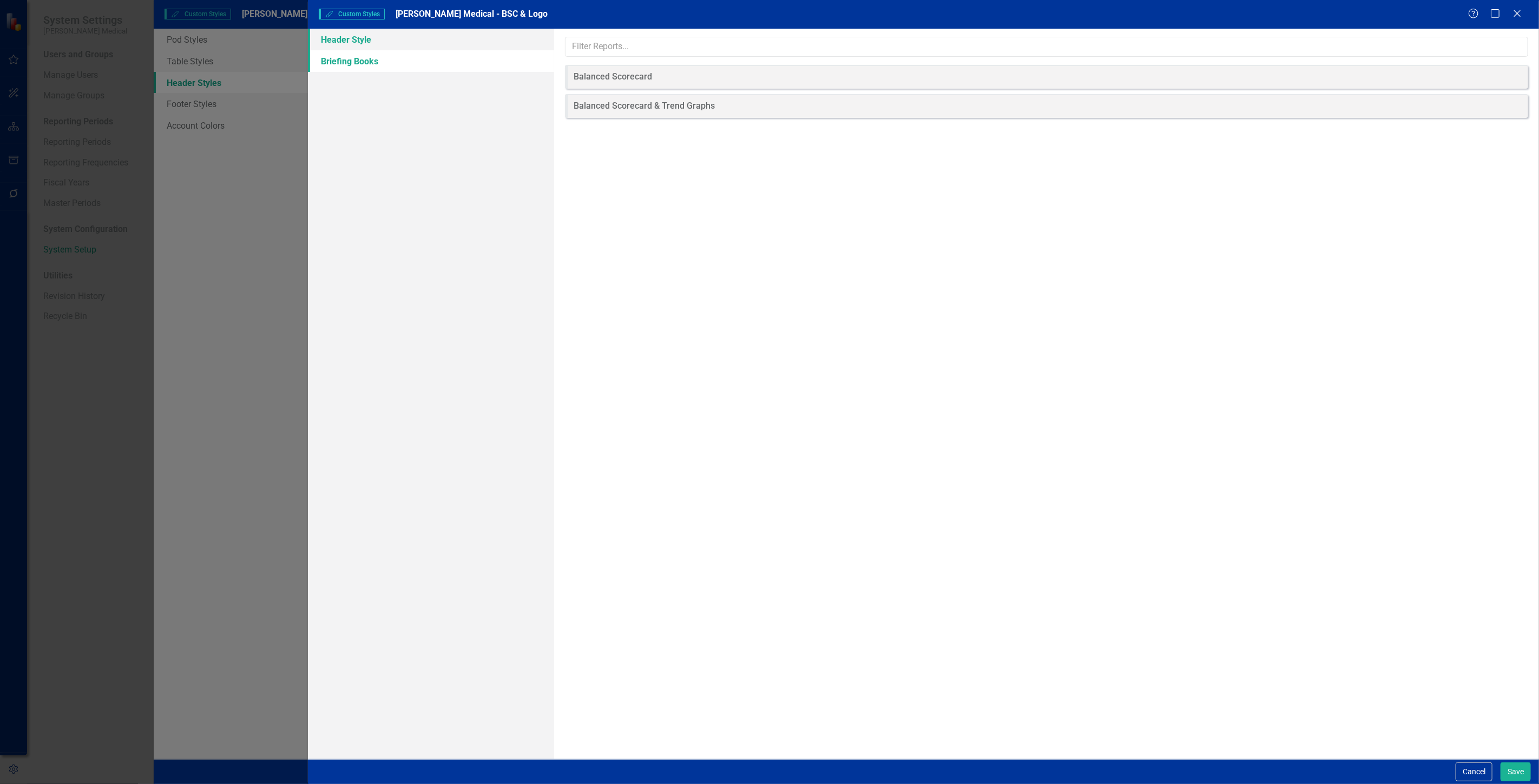
click at [480, 38] on link "Header Style" at bounding box center [431, 39] width 246 height 21
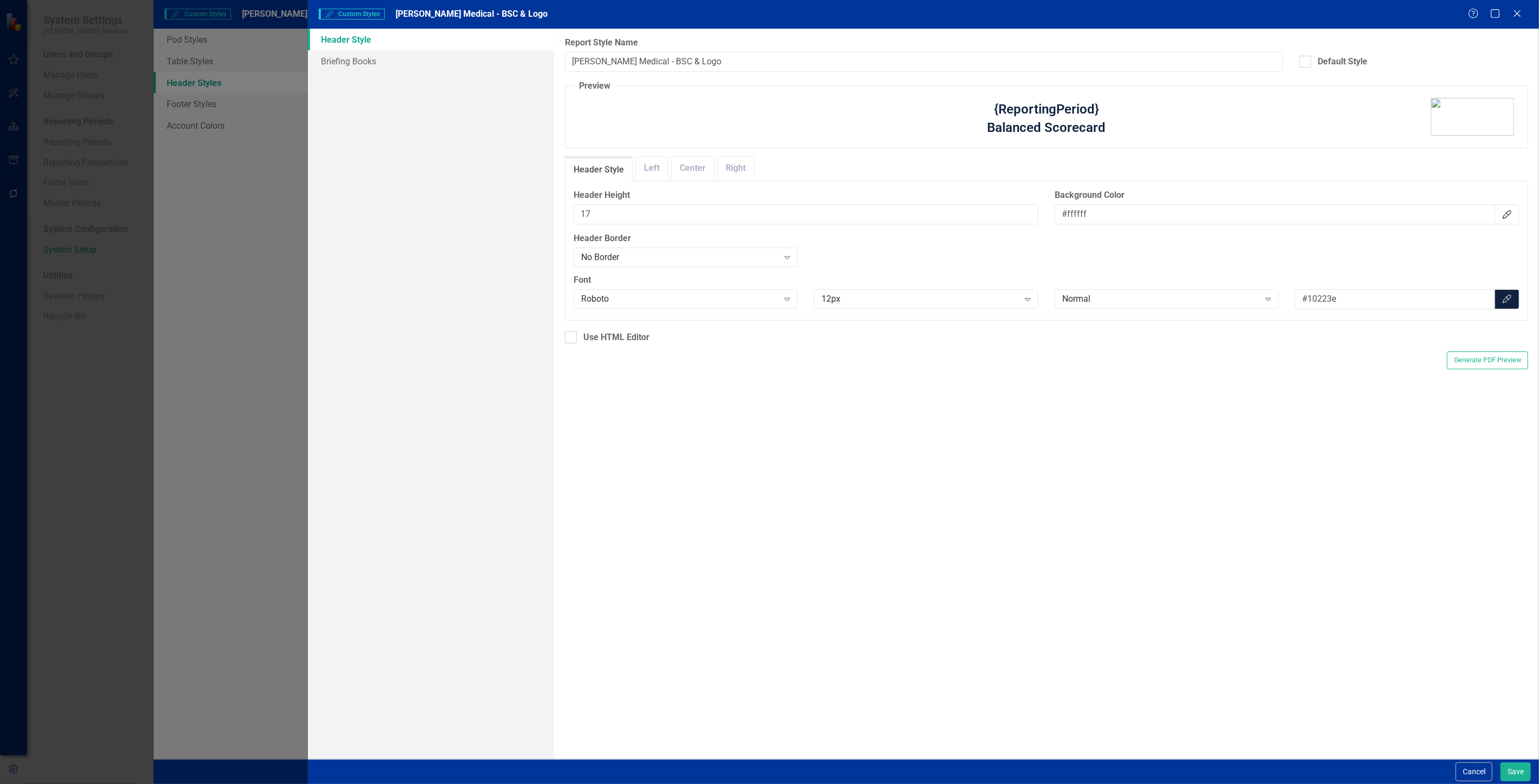
click at [1478, 783] on div "Cancel Save" at bounding box center [923, 772] width 1231 height 25
click at [1469, 770] on button "Cancel" at bounding box center [1474, 772] width 37 height 19
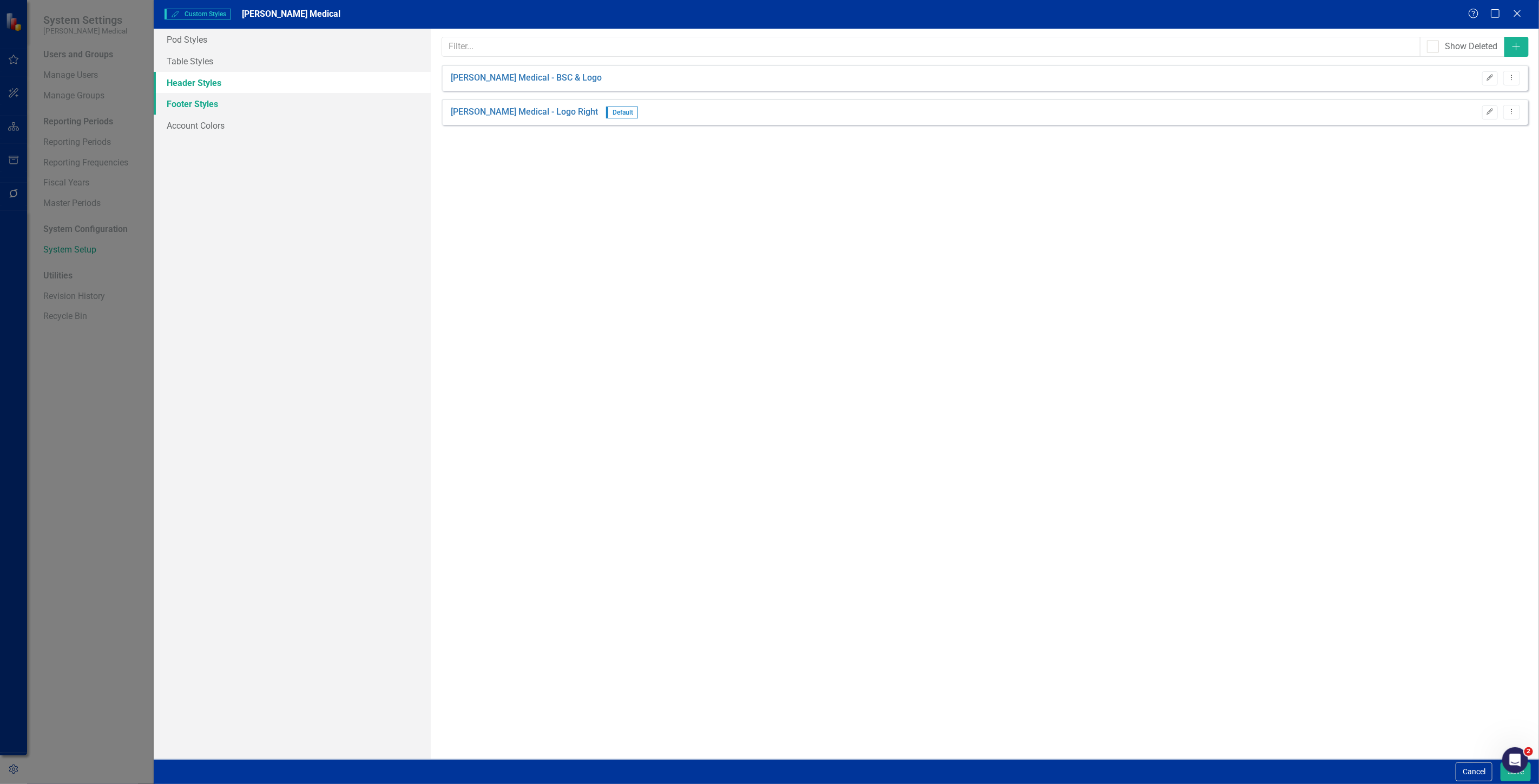
click at [298, 95] on link "Footer Styles" at bounding box center [292, 104] width 277 height 21
click at [285, 130] on link "Account Colors" at bounding box center [292, 125] width 277 height 21
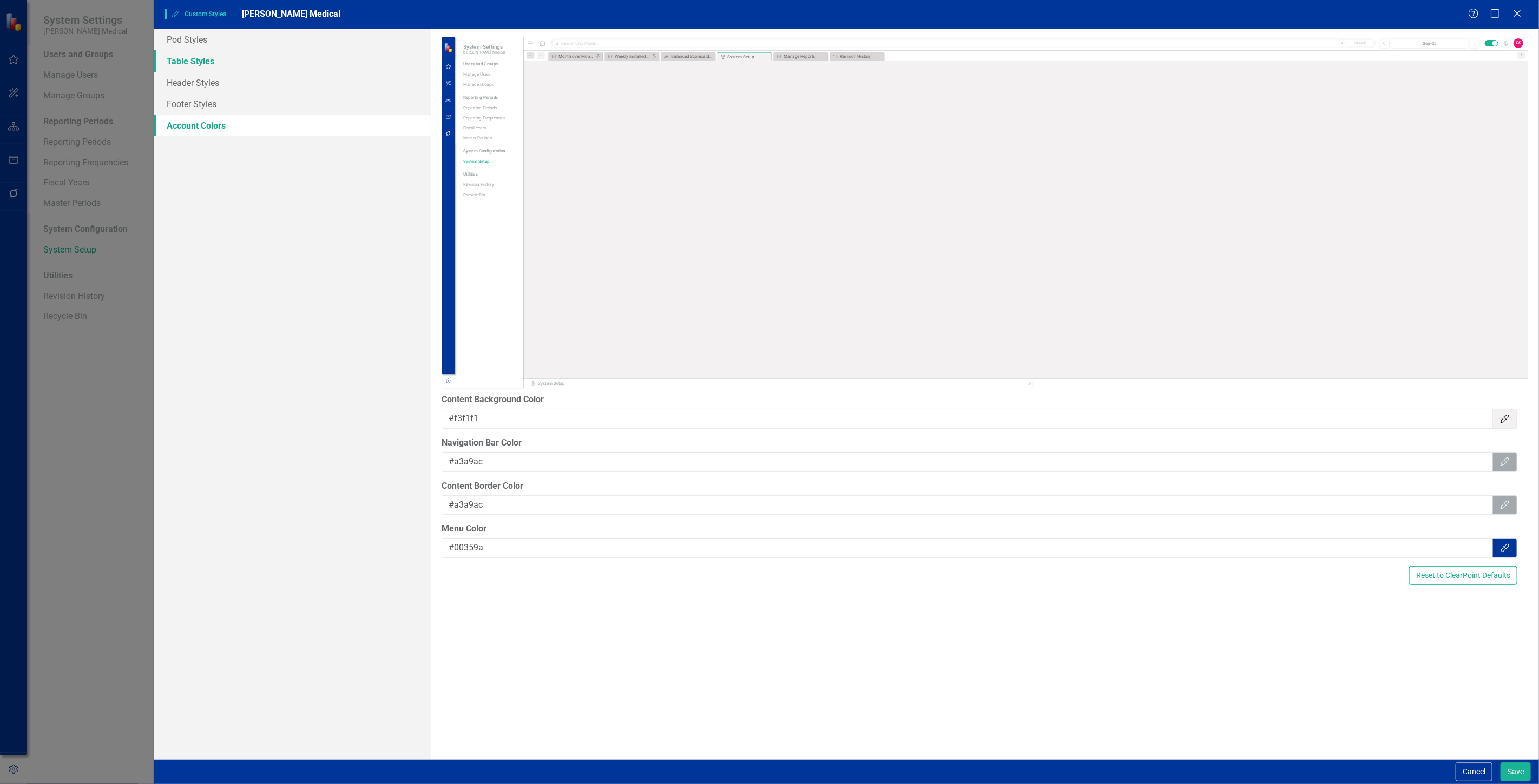
click at [266, 62] on link "Table Styles" at bounding box center [292, 61] width 277 height 21
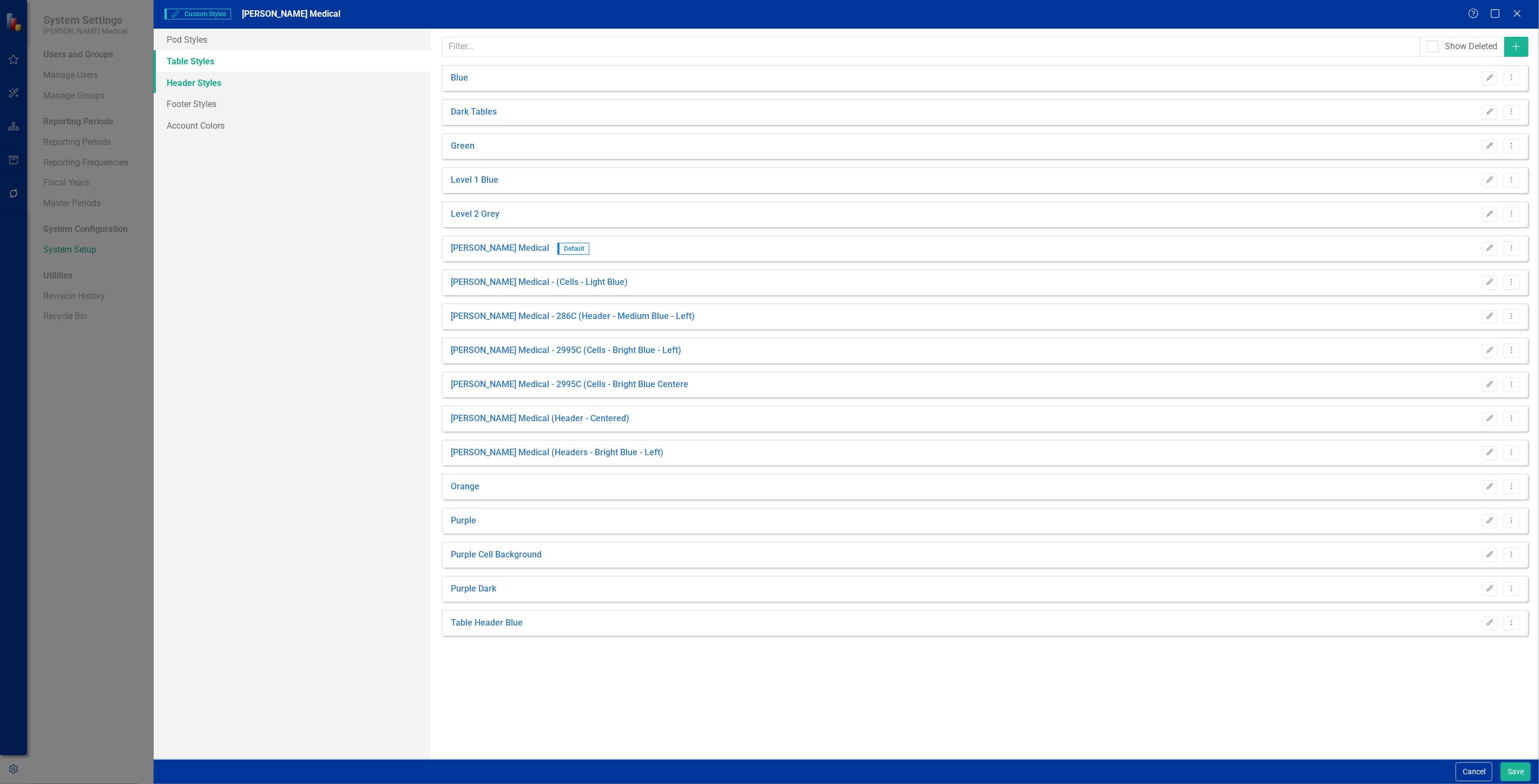
click at [273, 77] on link "Header Styles" at bounding box center [292, 82] width 277 height 21
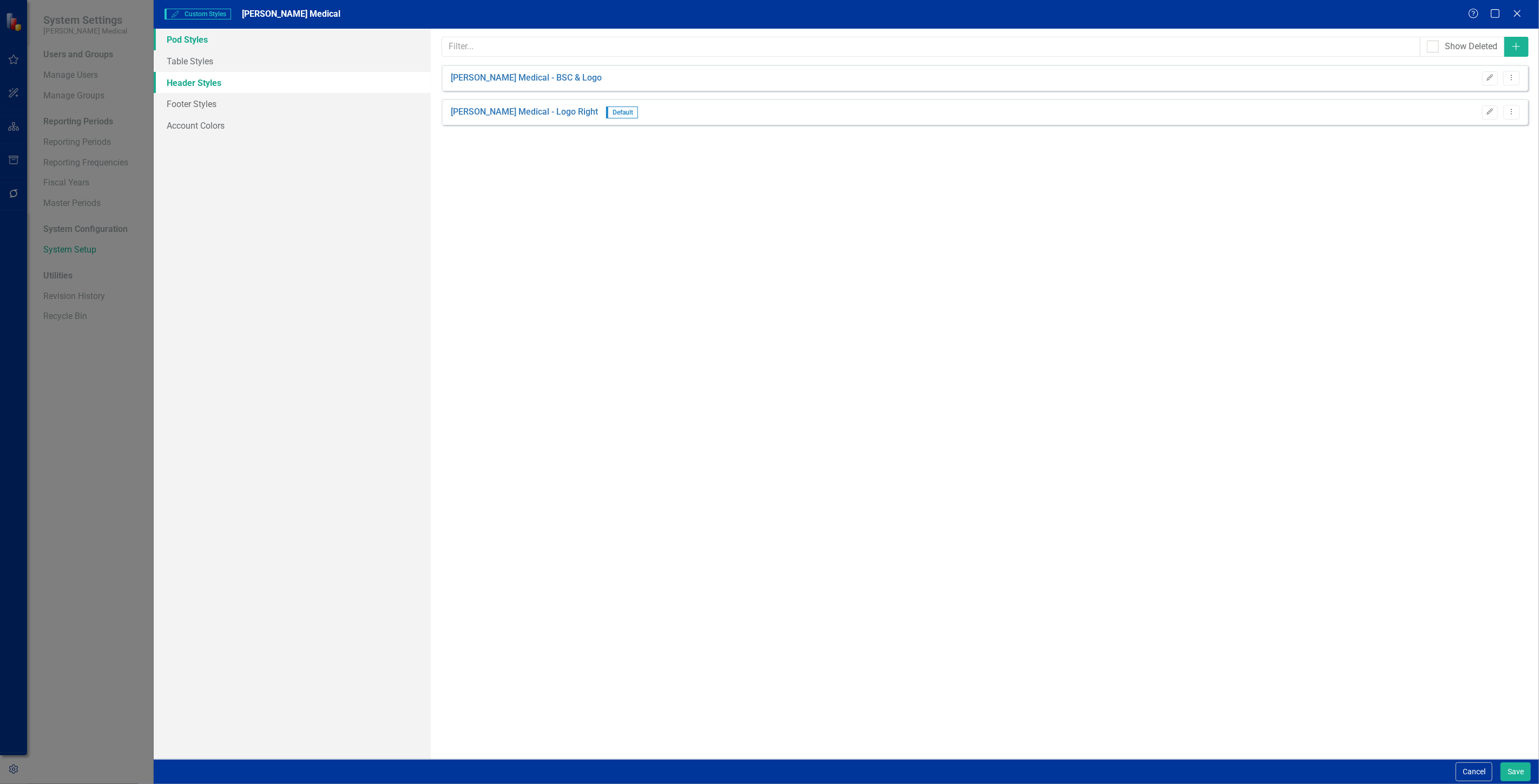
click at [268, 39] on link "Pod Styles" at bounding box center [292, 39] width 277 height 21
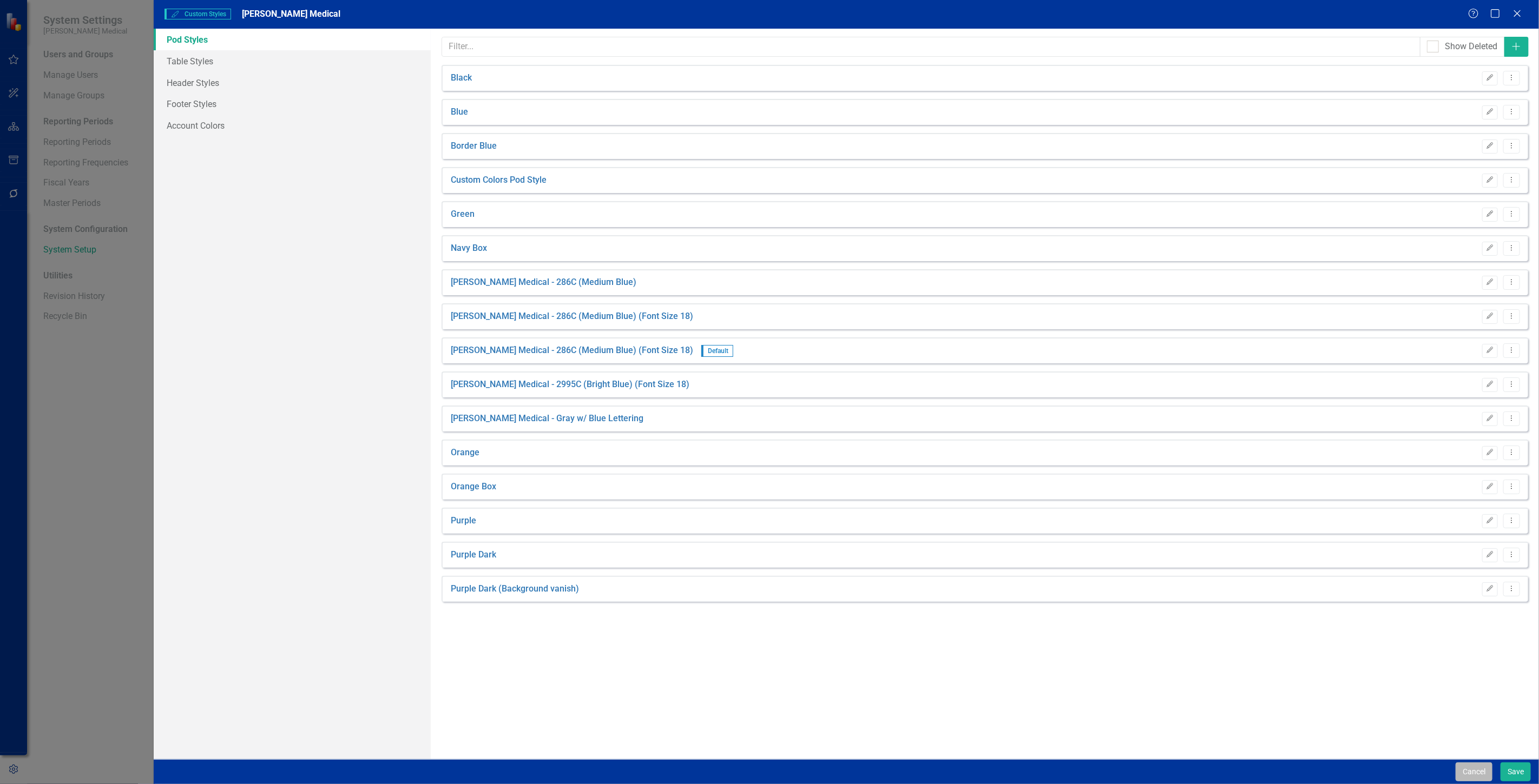
click at [1485, 774] on button "Cancel" at bounding box center [1474, 772] width 37 height 19
